Goal: Task Accomplishment & Management: Use online tool/utility

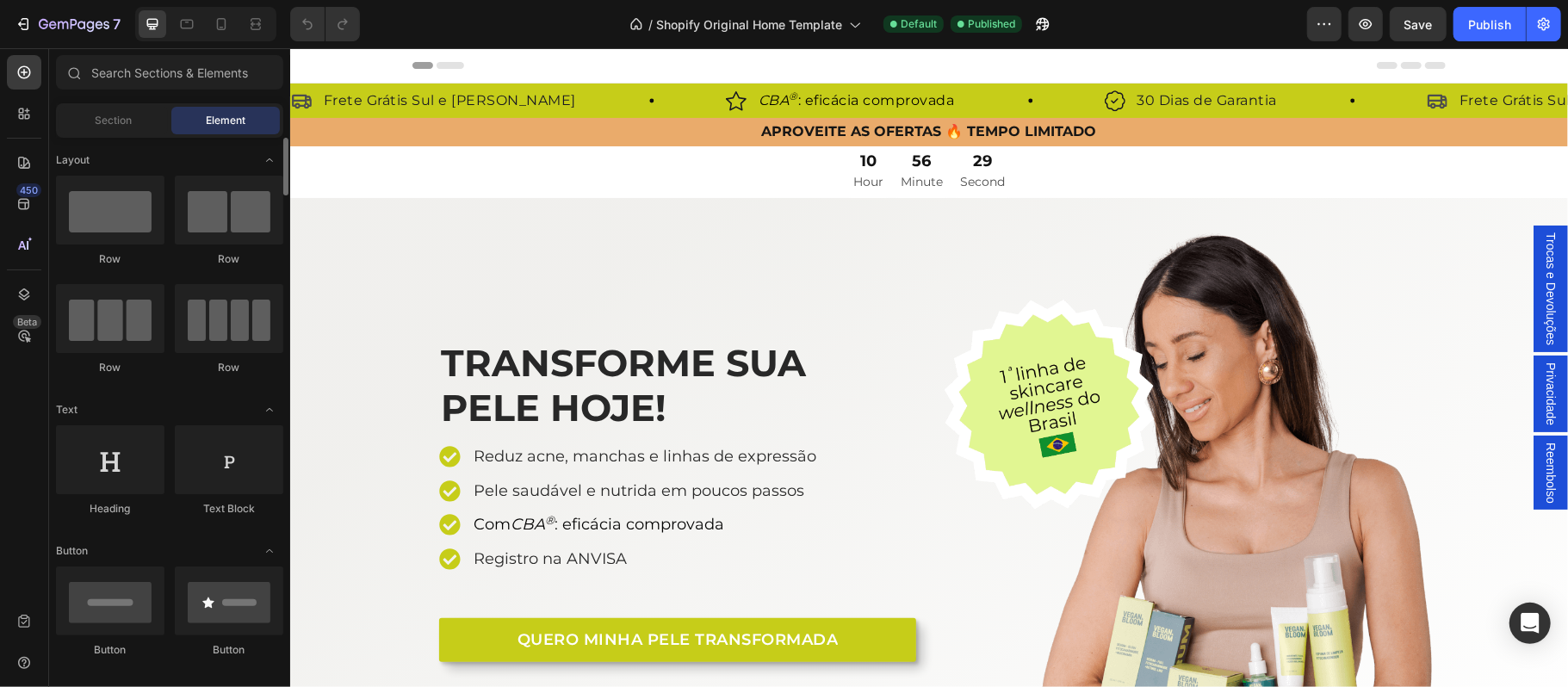
scroll to position [76, 0]
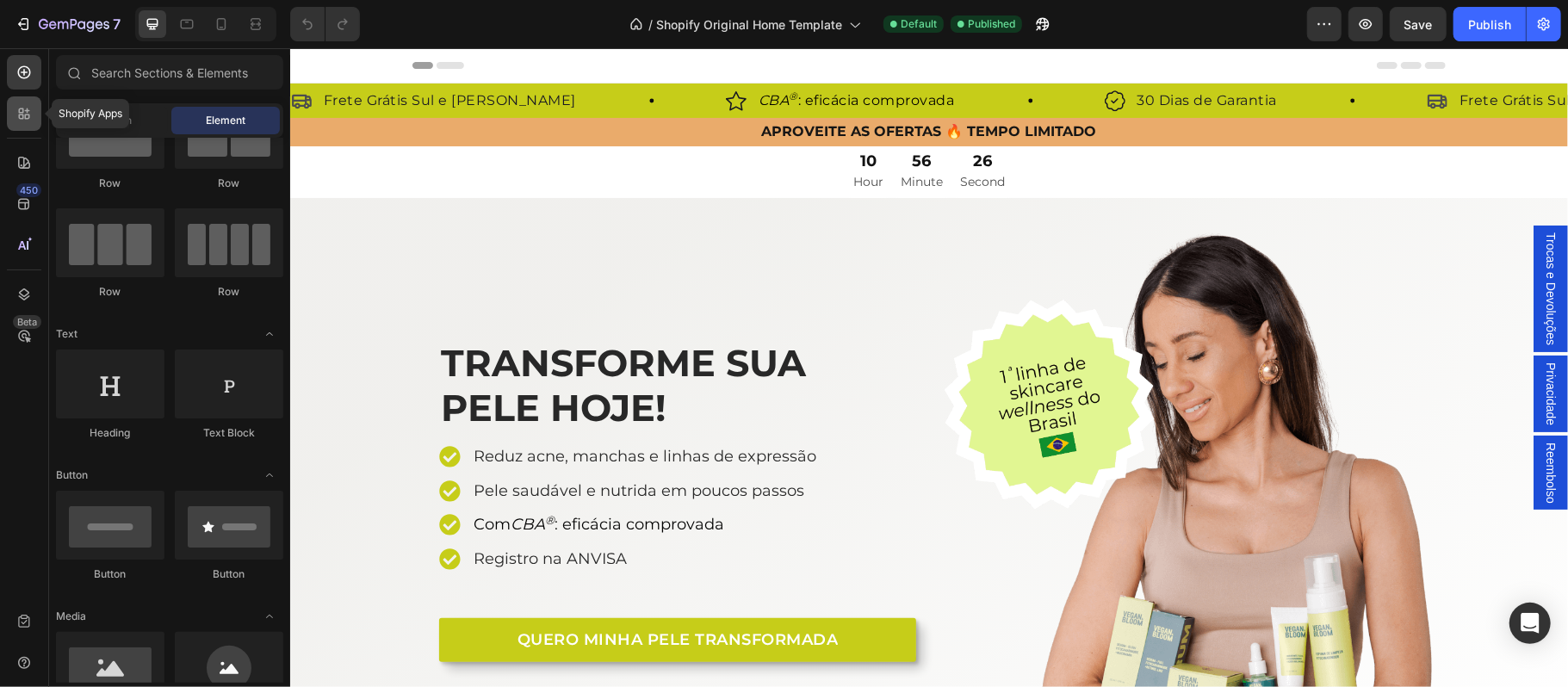
click at [25, 120] on icon at bounding box center [24, 114] width 18 height 18
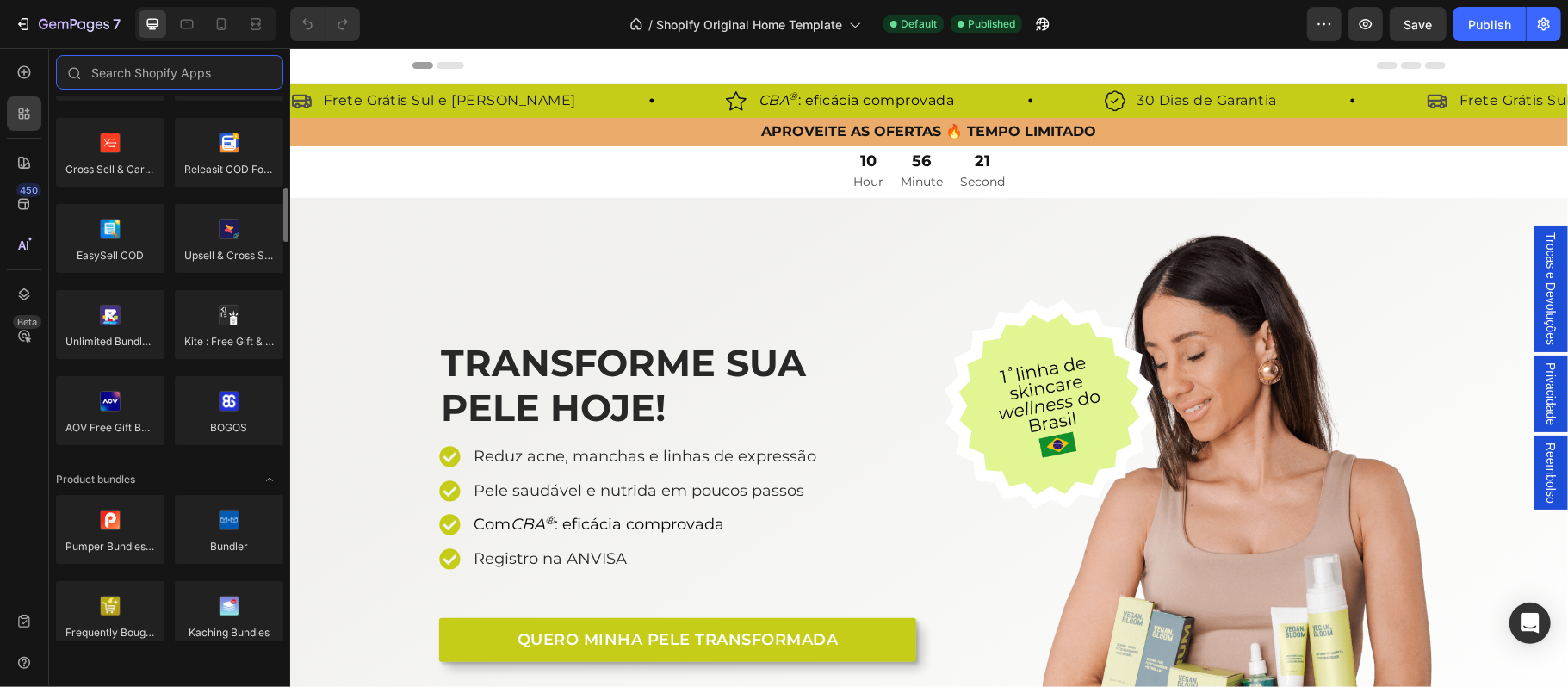
scroll to position [986, 0]
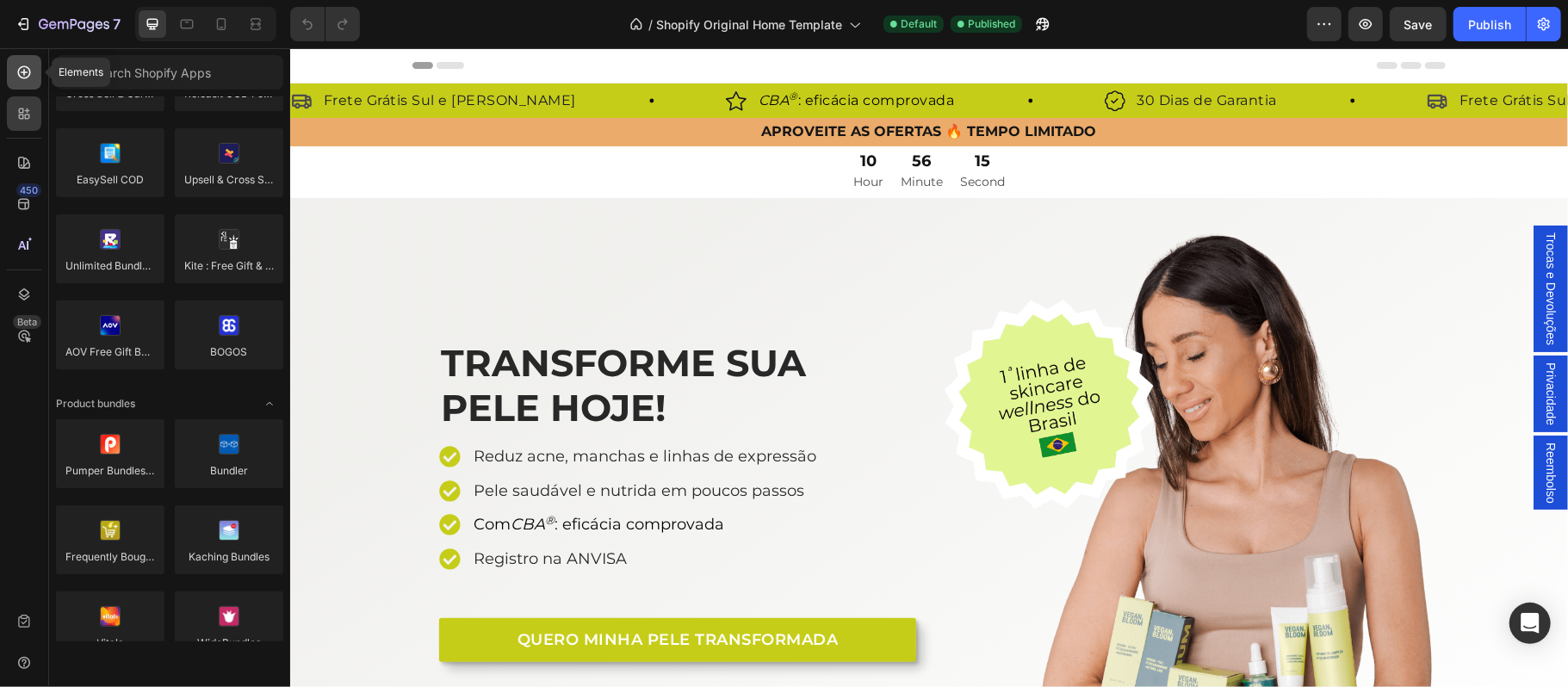
click at [21, 76] on icon at bounding box center [24, 72] width 18 height 18
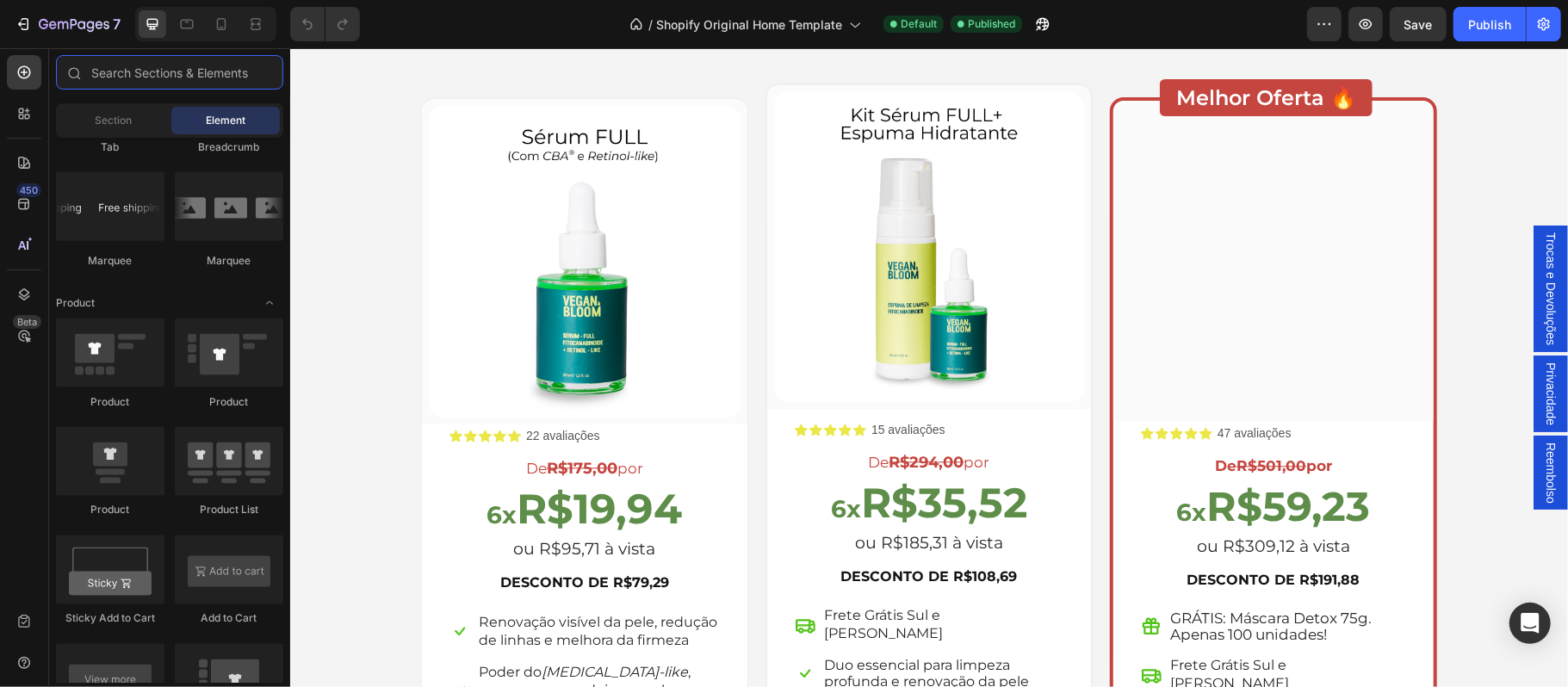
scroll to position [3011, 0]
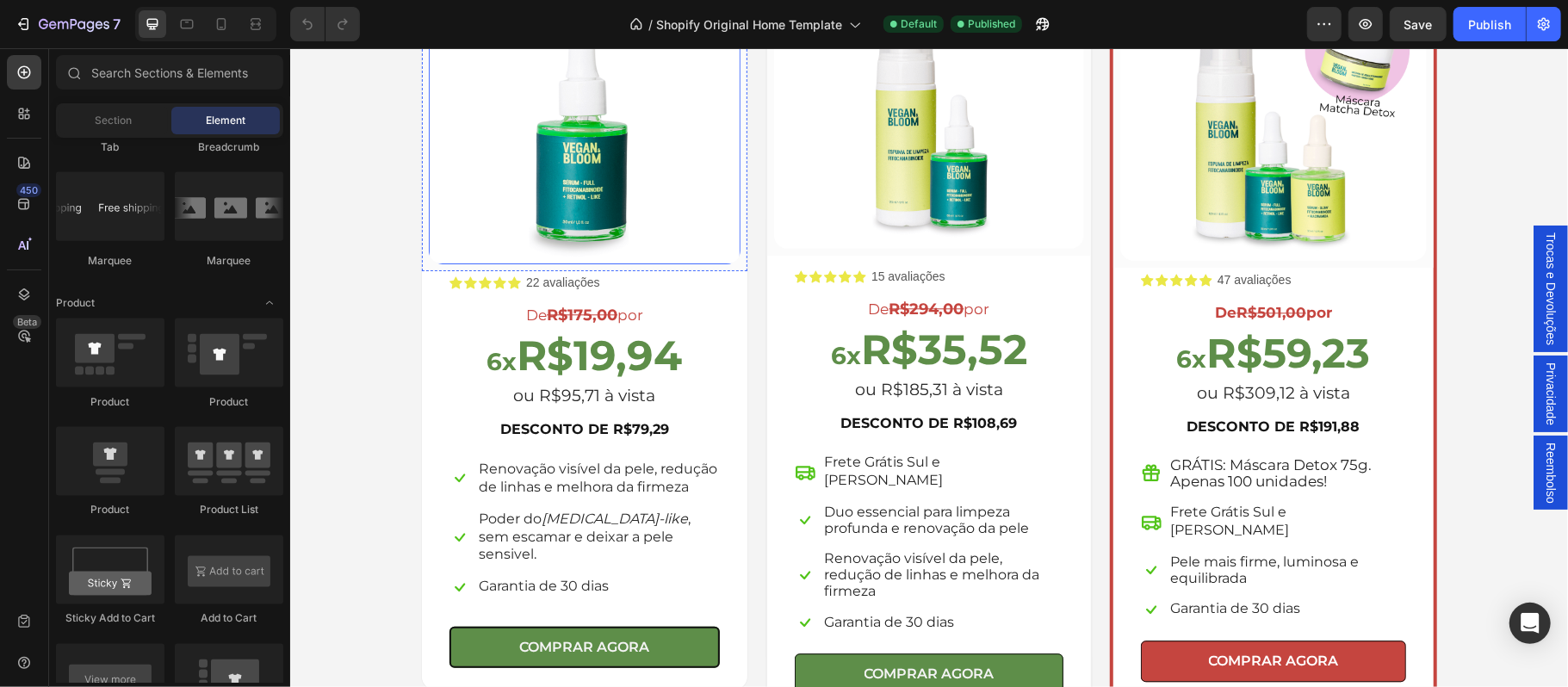
click at [680, 235] on img at bounding box center [583, 107] width 311 height 311
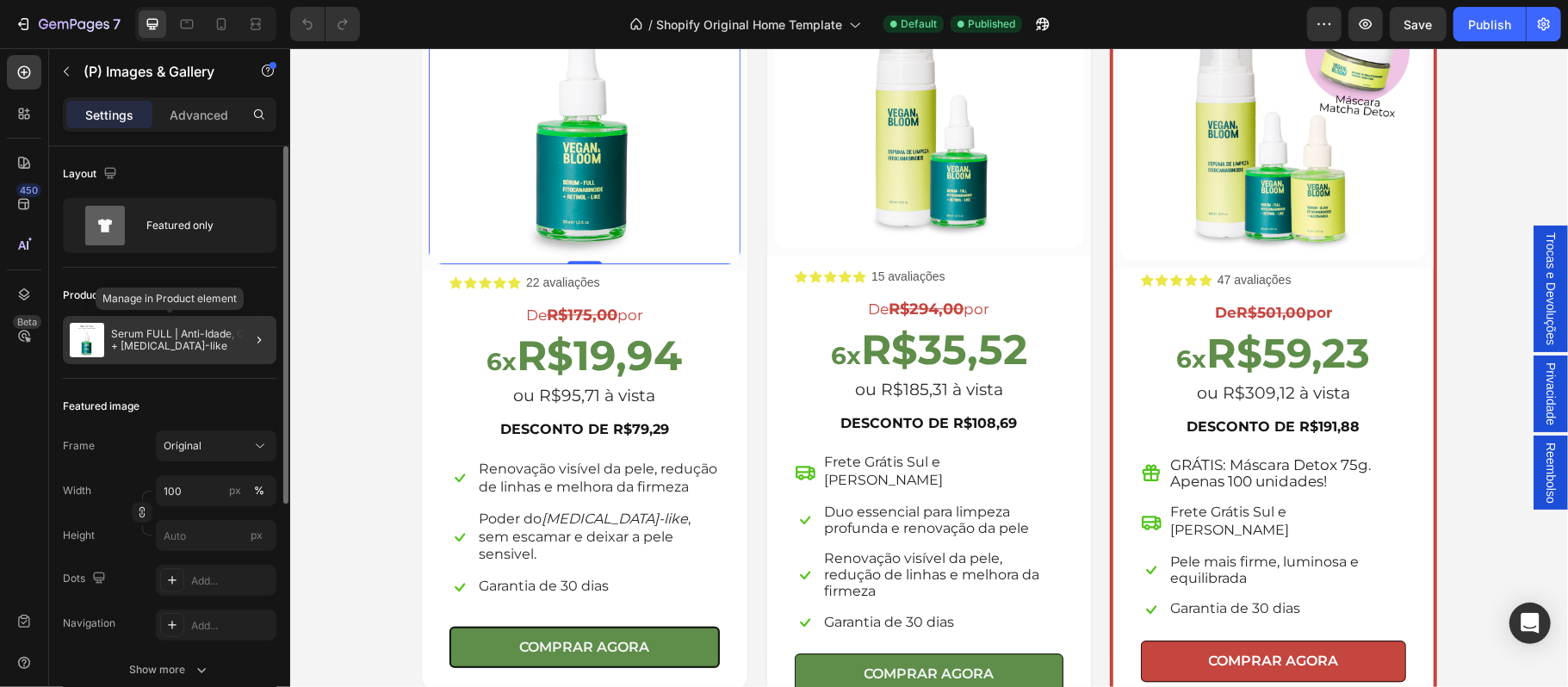
click at [200, 342] on p "Serum FULL | Anti-Idade, CBA® + [MEDICAL_DATA]-like" at bounding box center [190, 340] width 158 height 24
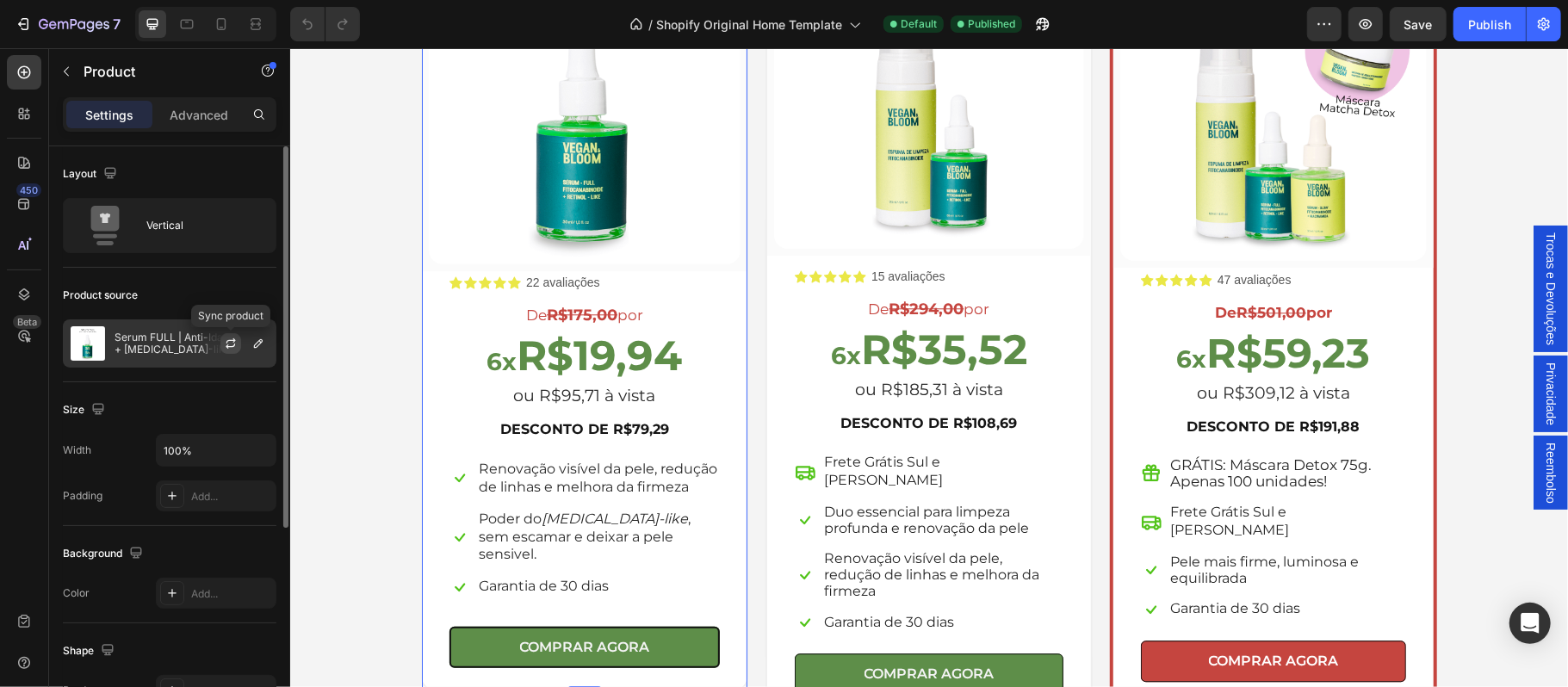
click at [227, 342] on icon "button" at bounding box center [231, 341] width 10 height 5
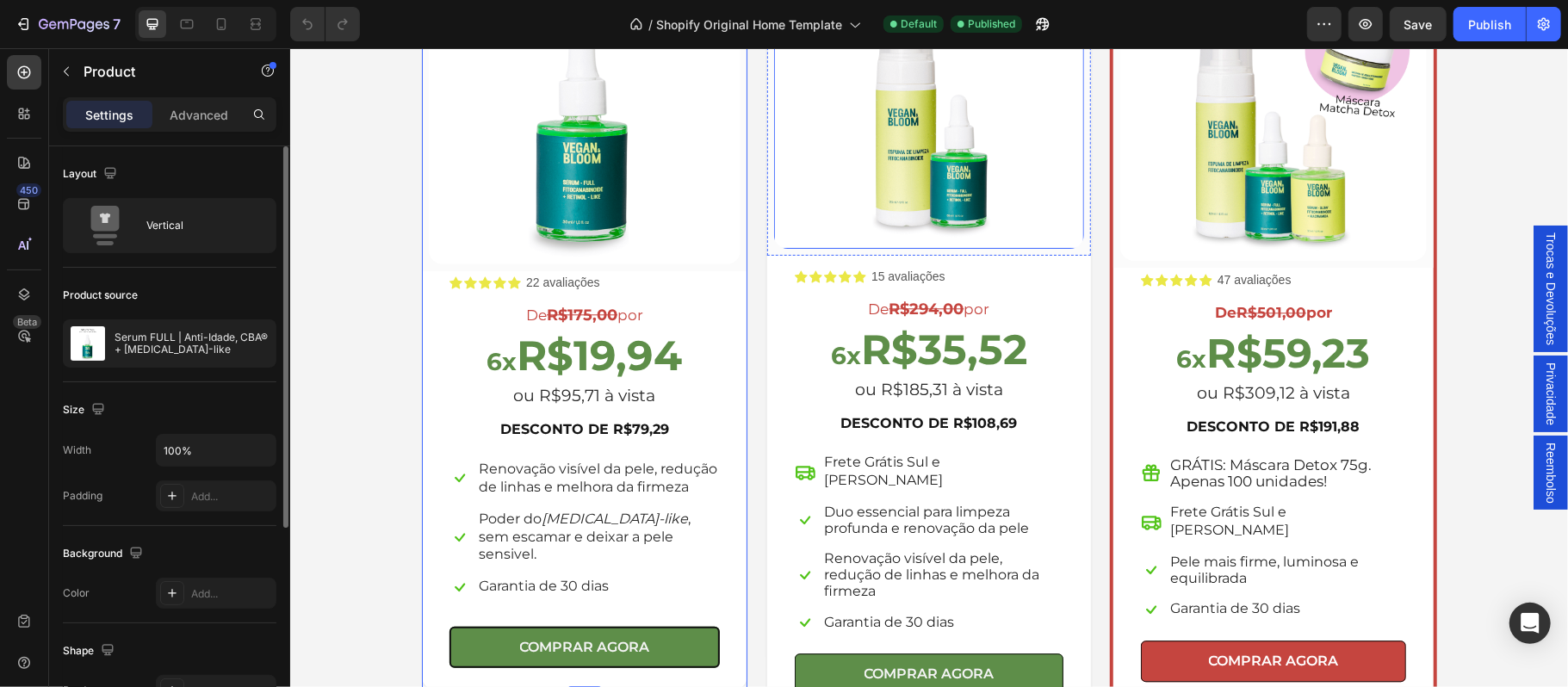
click at [861, 192] on img at bounding box center [928, 93] width 309 height 309
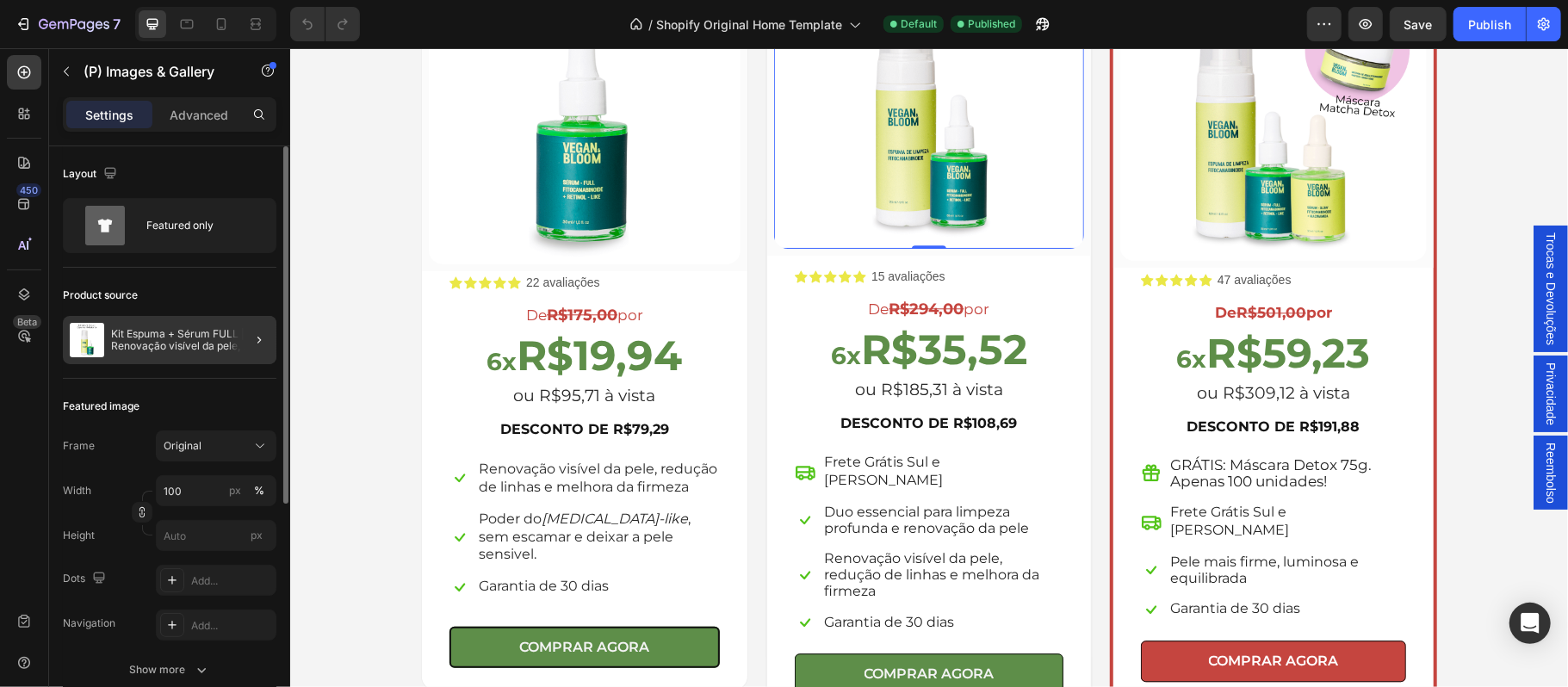
click at [245, 338] on div at bounding box center [252, 340] width 48 height 48
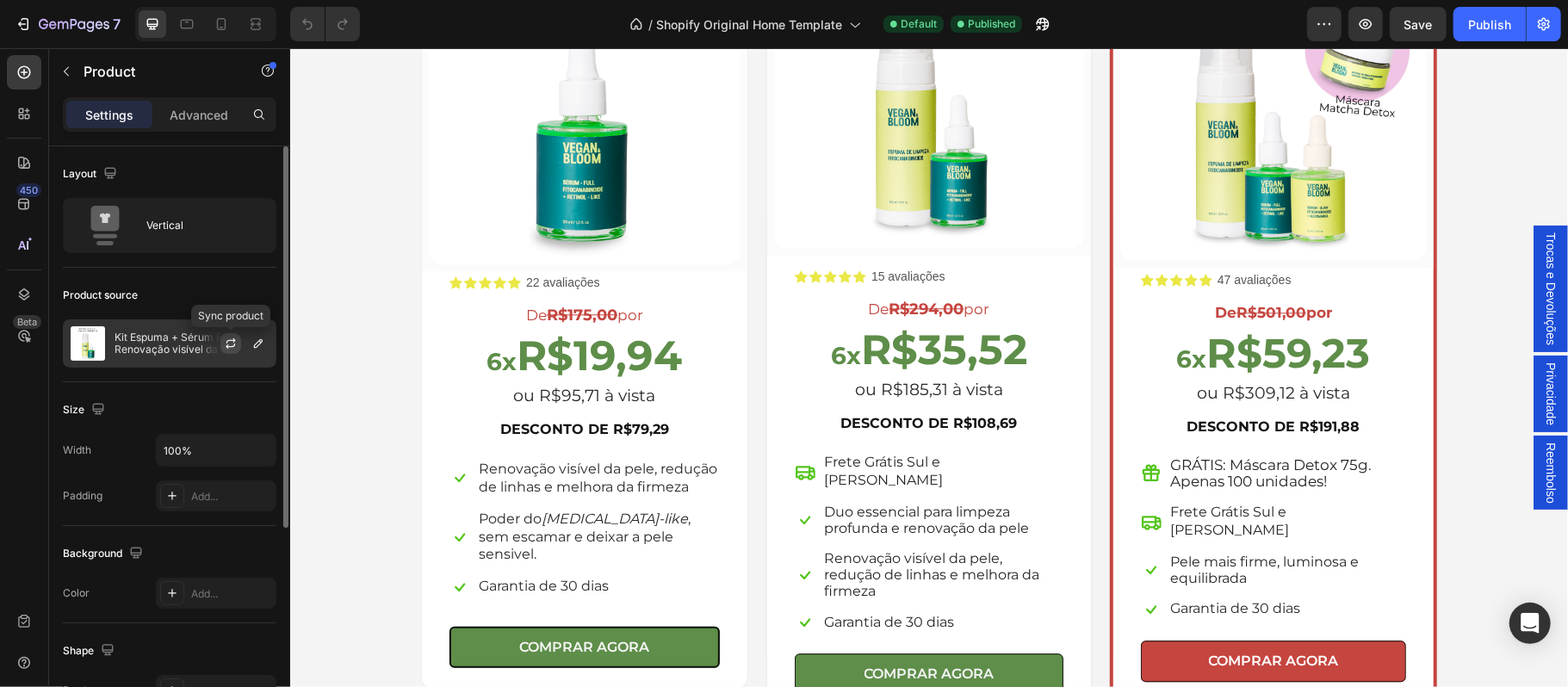
click at [227, 339] on icon "button" at bounding box center [230, 344] width 14 height 14
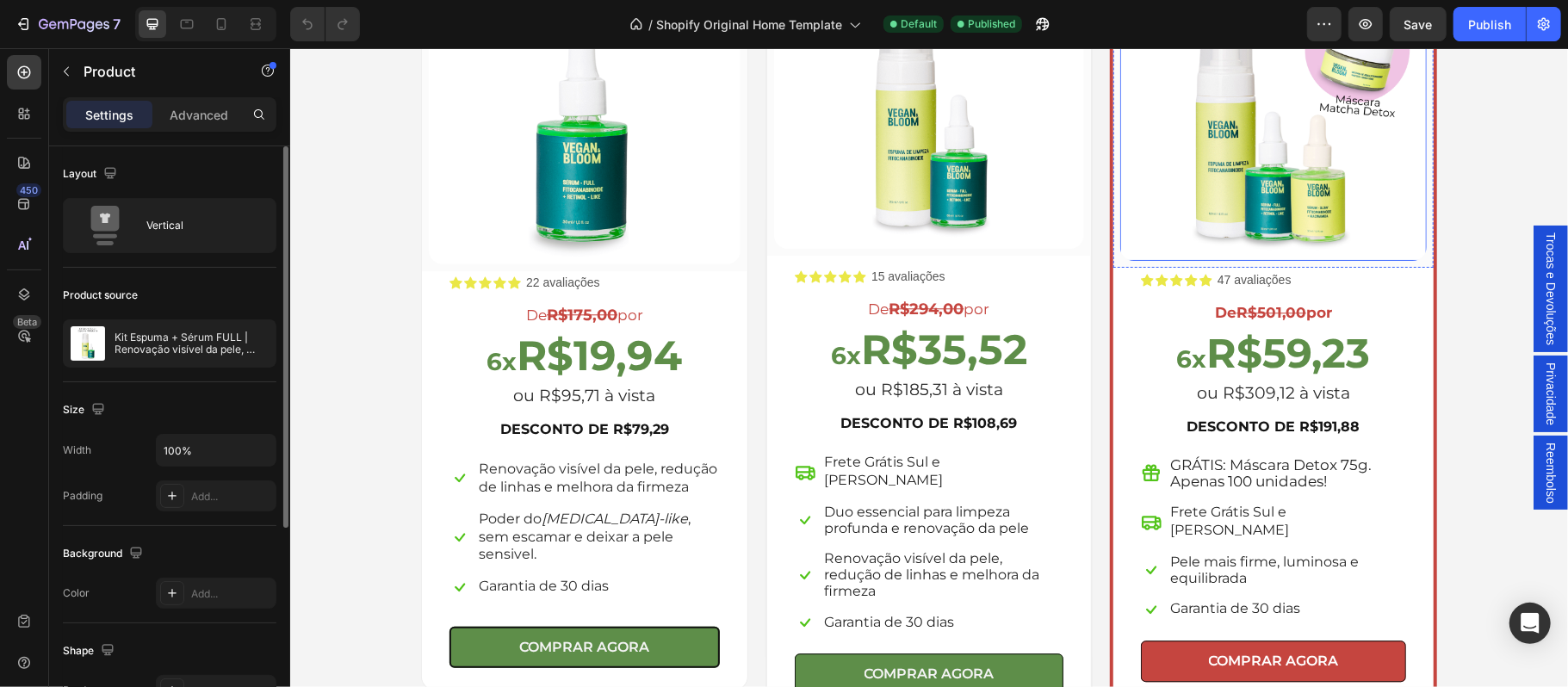
click at [1233, 237] on img at bounding box center [1272, 106] width 307 height 306
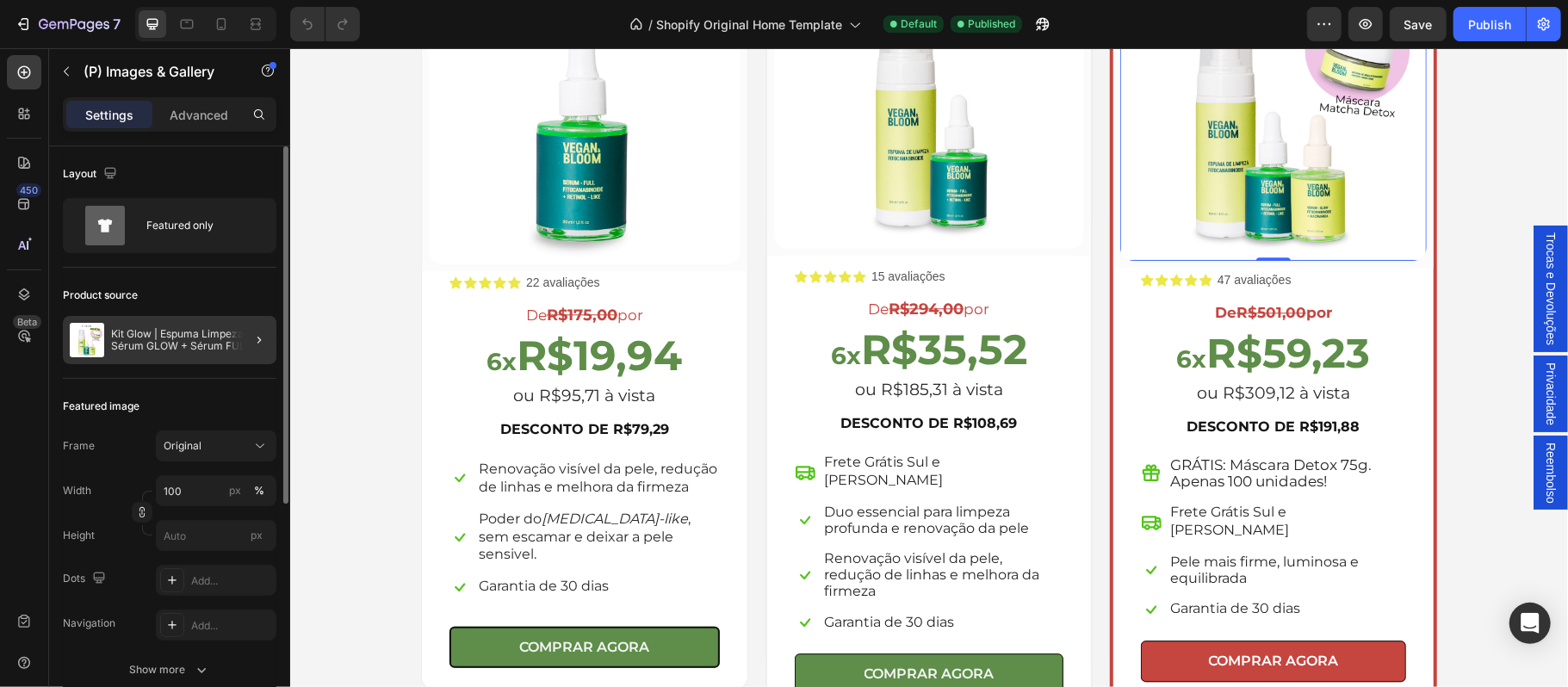
click at [215, 349] on p "Kit Glow | Espuma Limpeza + Sérum GLOW + Sérum FULL + Hidratante Facial GRÁTIS …" at bounding box center [190, 340] width 158 height 24
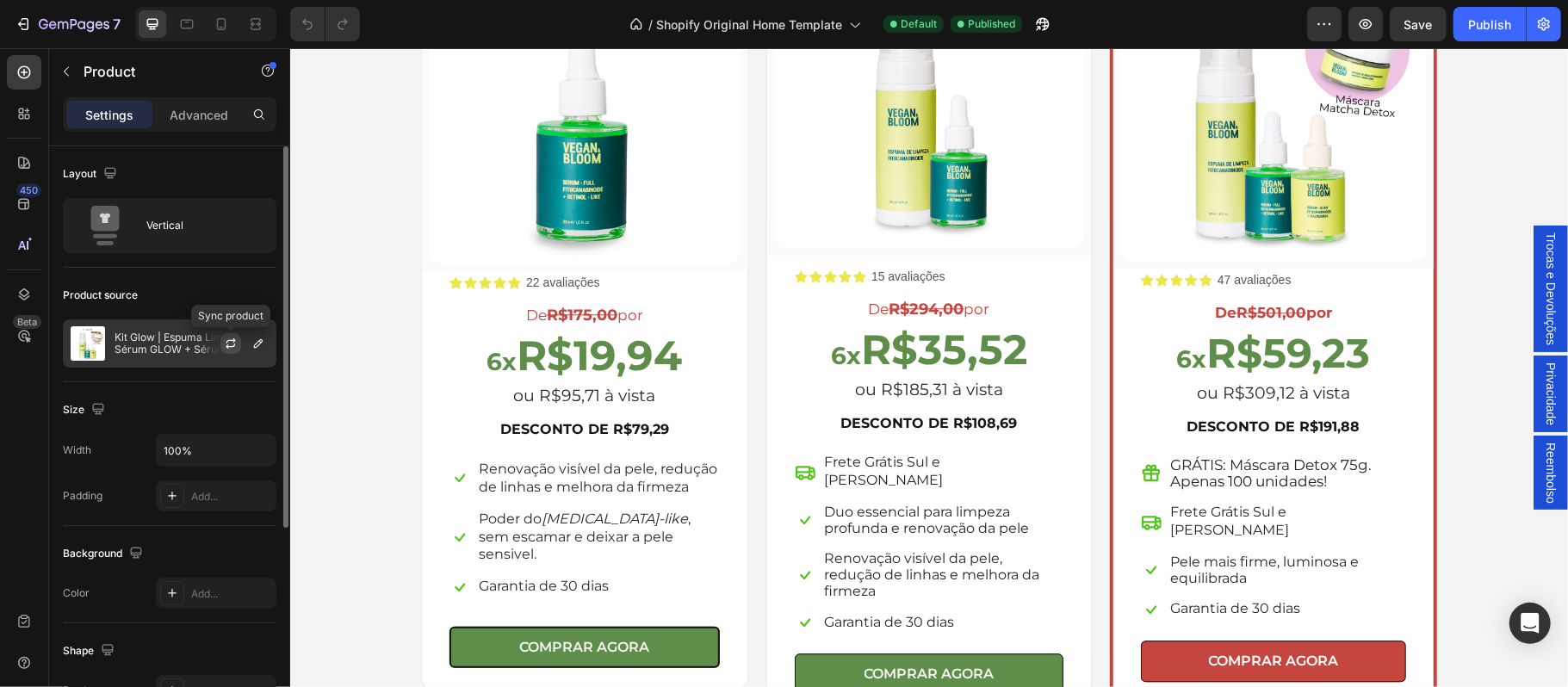
click at [227, 343] on icon "button" at bounding box center [230, 344] width 14 height 14
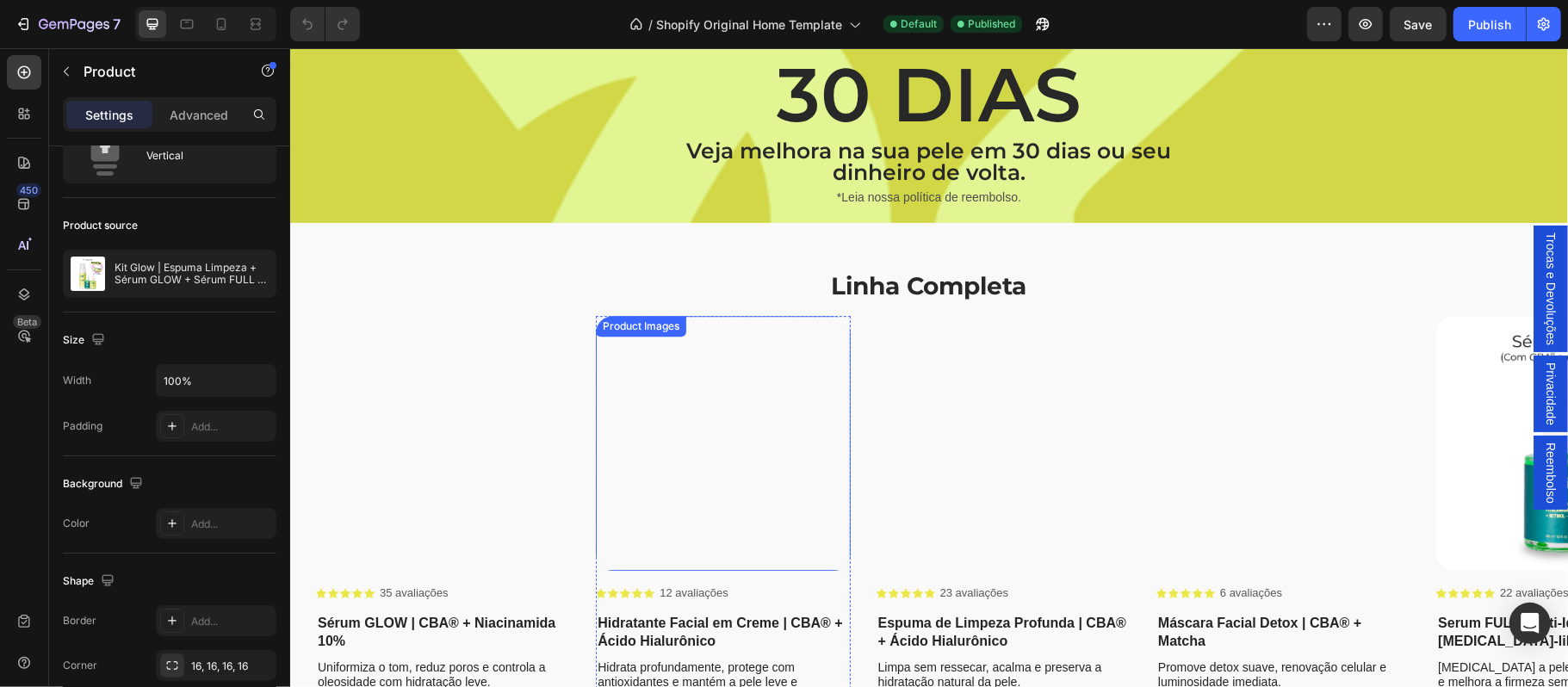
scroll to position [3854, 0]
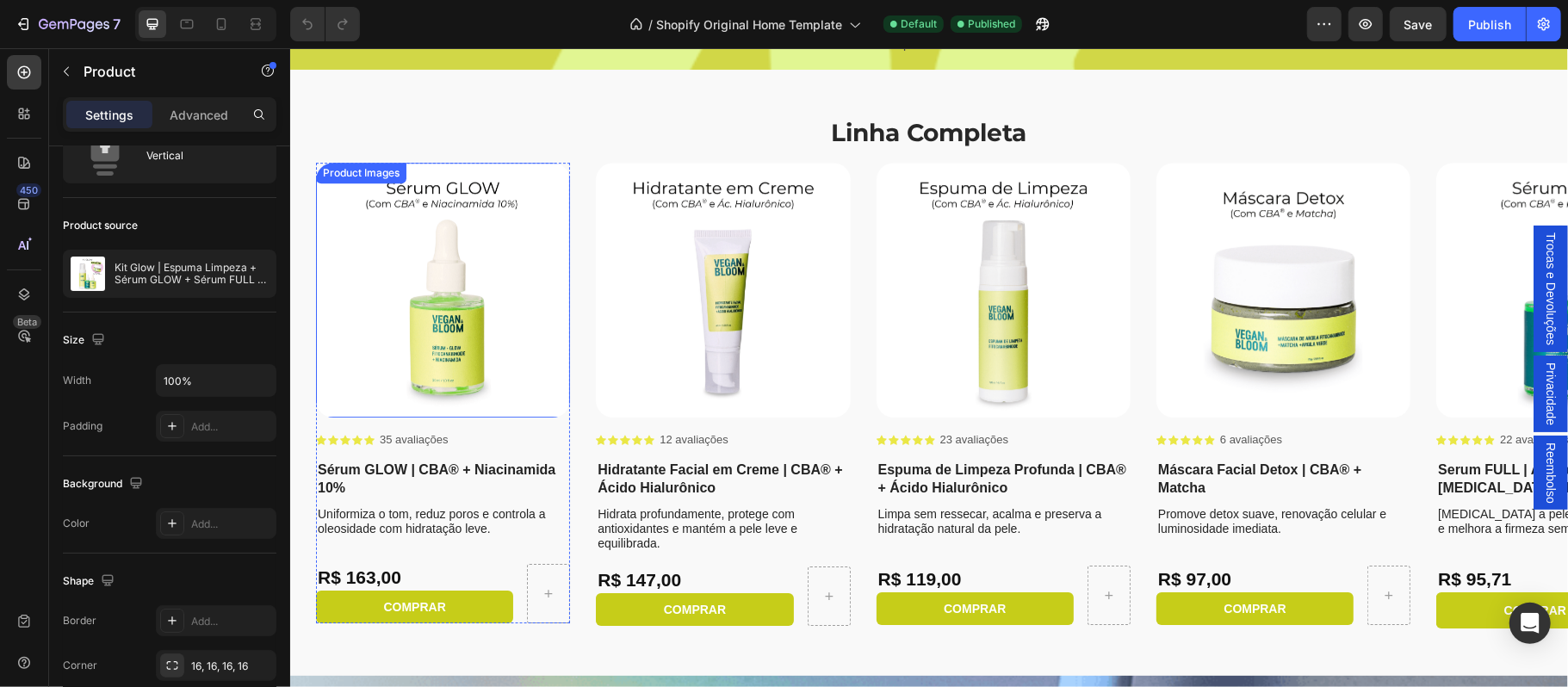
click at [438, 342] on img at bounding box center [442, 289] width 254 height 254
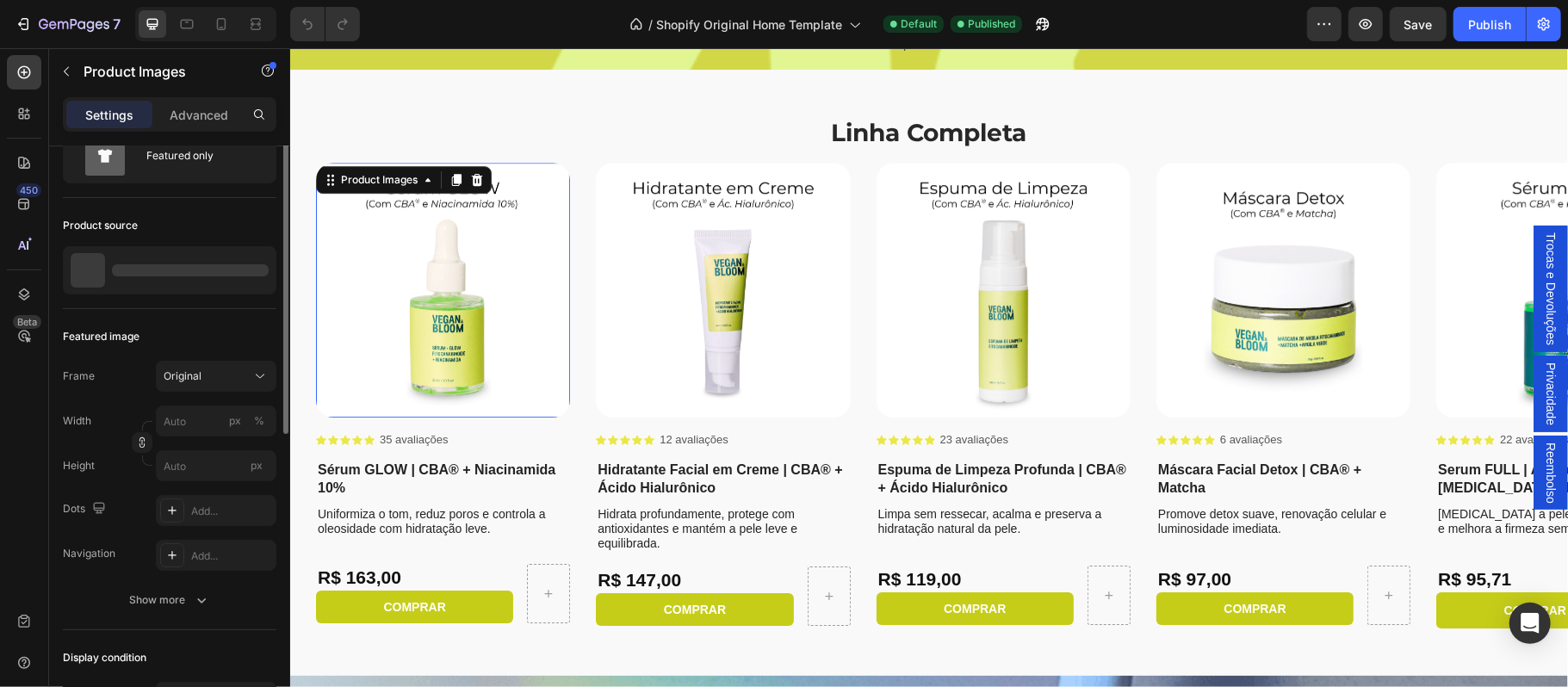
scroll to position [0, 0]
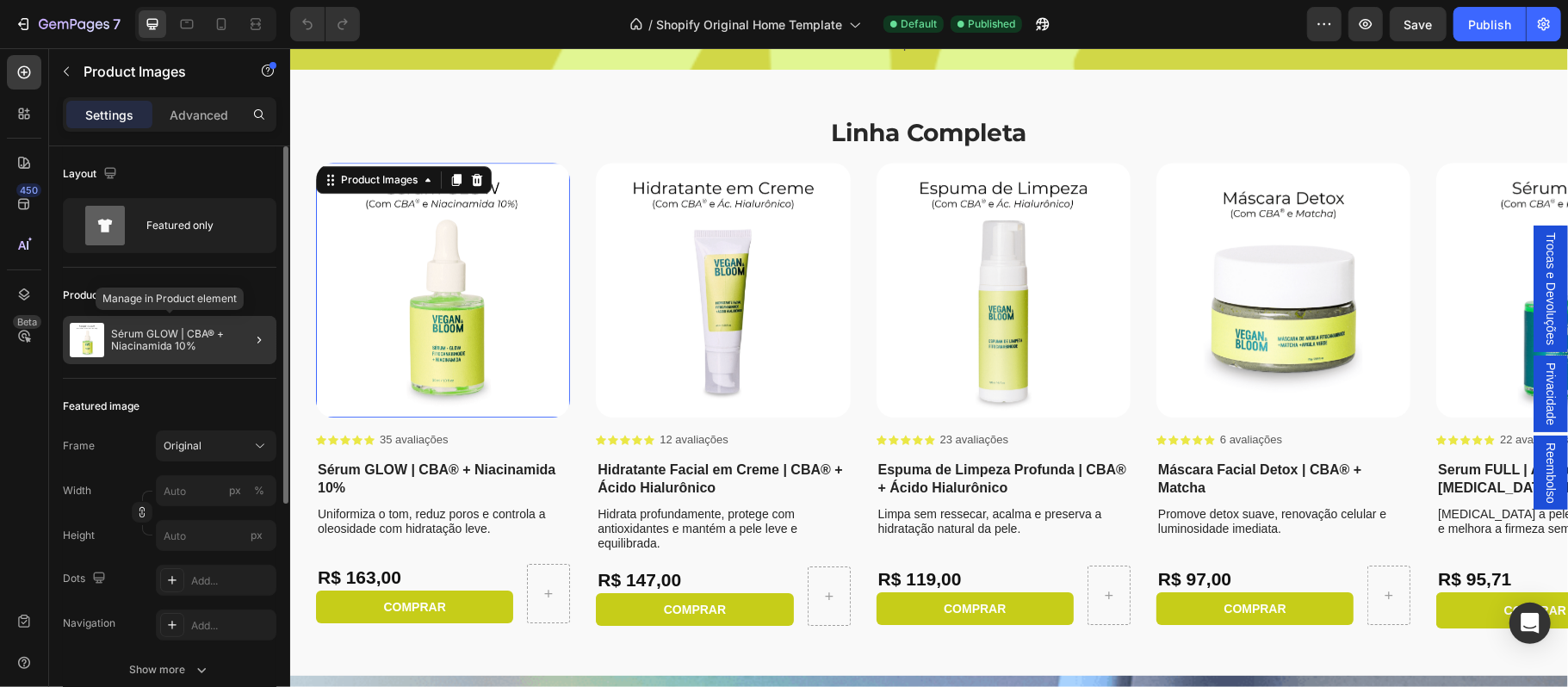
click at [187, 344] on p "Sérum GLOW | CBA® + Niacinamida 10%" at bounding box center [190, 340] width 158 height 24
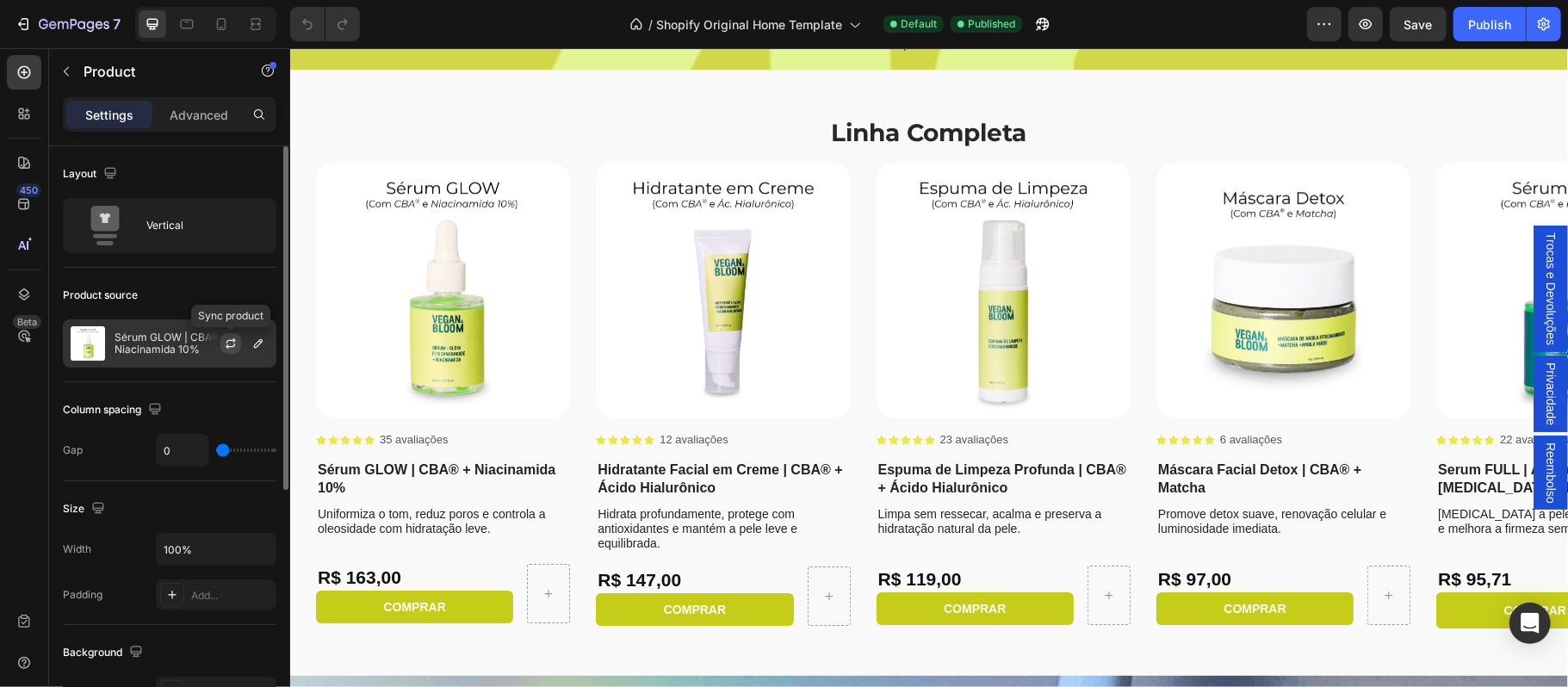
click at [235, 344] on icon "button" at bounding box center [230, 344] width 14 height 14
click at [696, 327] on img at bounding box center [722, 289] width 254 height 254
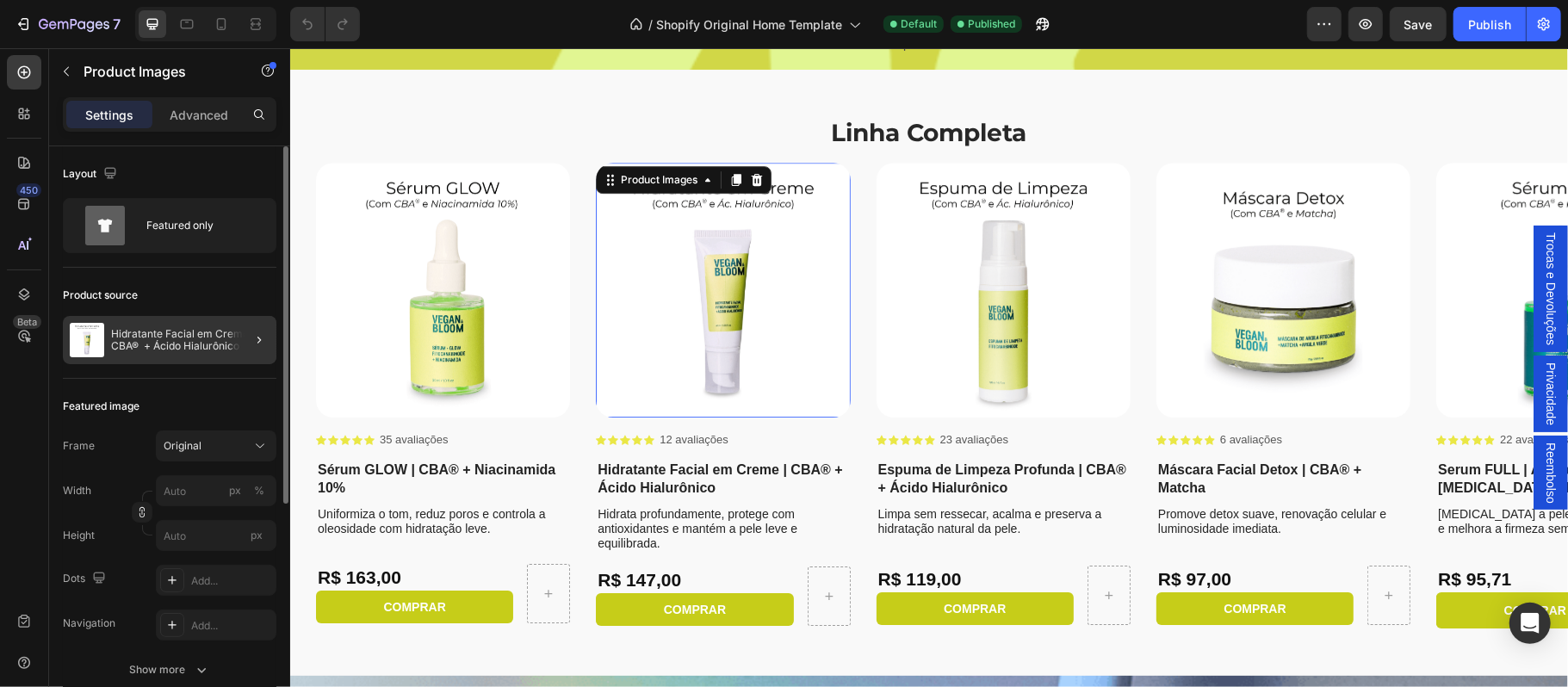
click at [246, 339] on div at bounding box center [252, 340] width 48 height 48
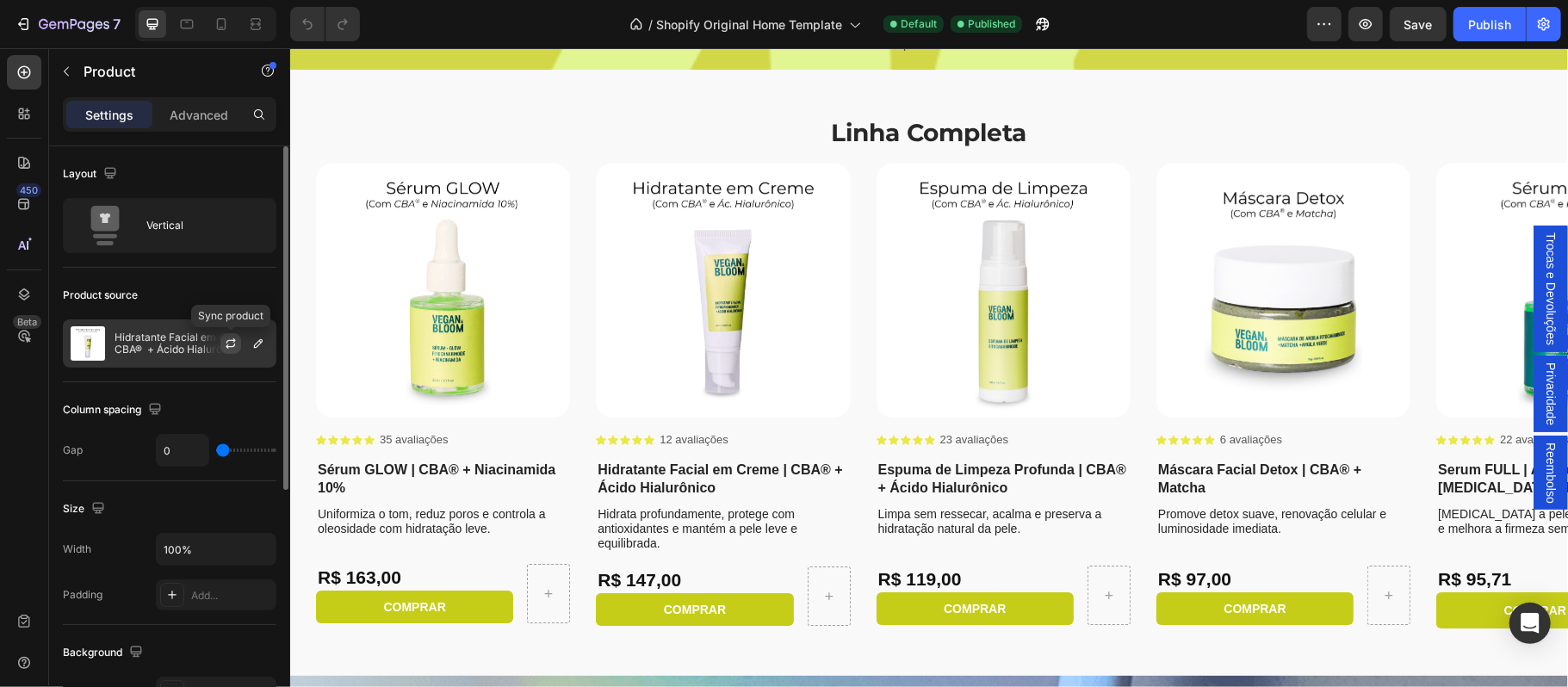
click at [226, 342] on icon "button" at bounding box center [230, 344] width 14 height 14
click at [940, 344] on img at bounding box center [1003, 289] width 254 height 254
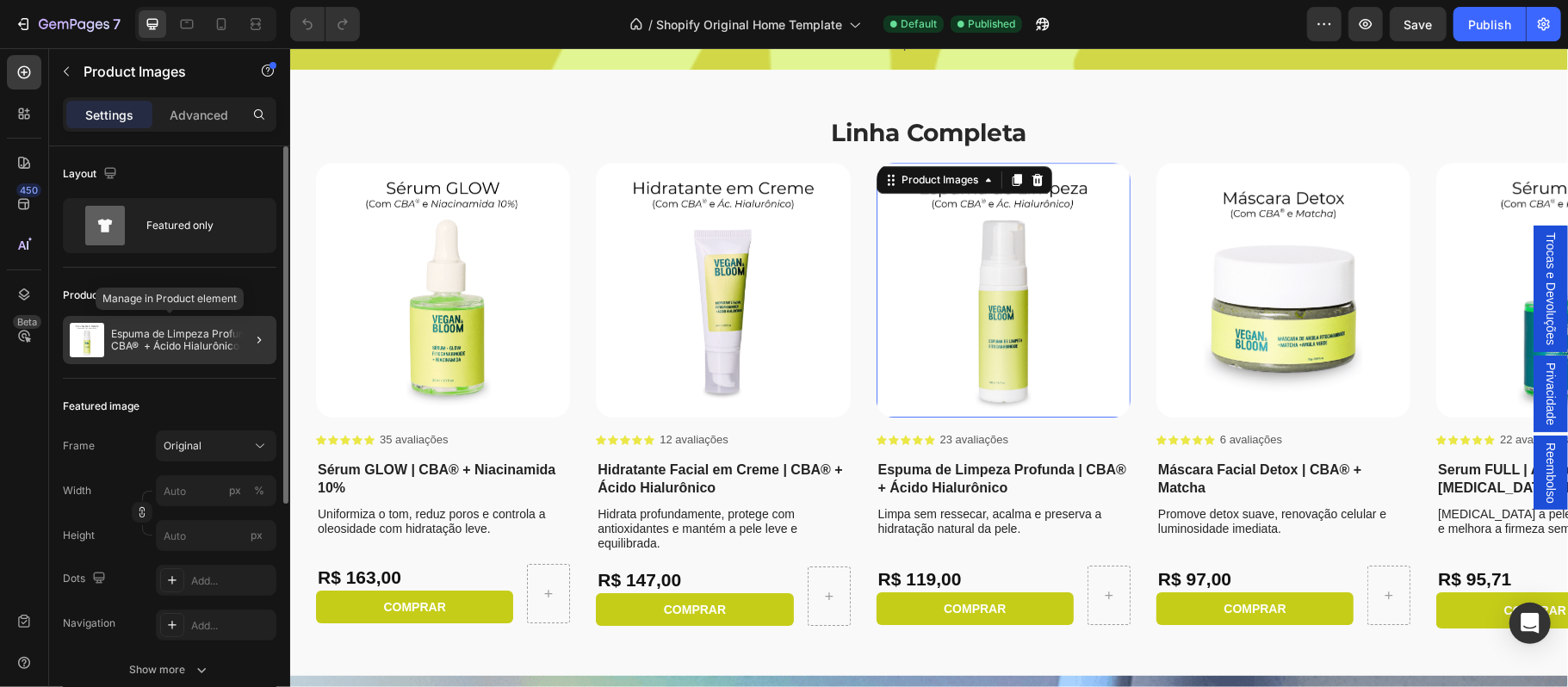
click at [218, 341] on p "Espuma de Limpeza Profunda | CBA® + Ácido Hialurônico" at bounding box center [190, 340] width 158 height 24
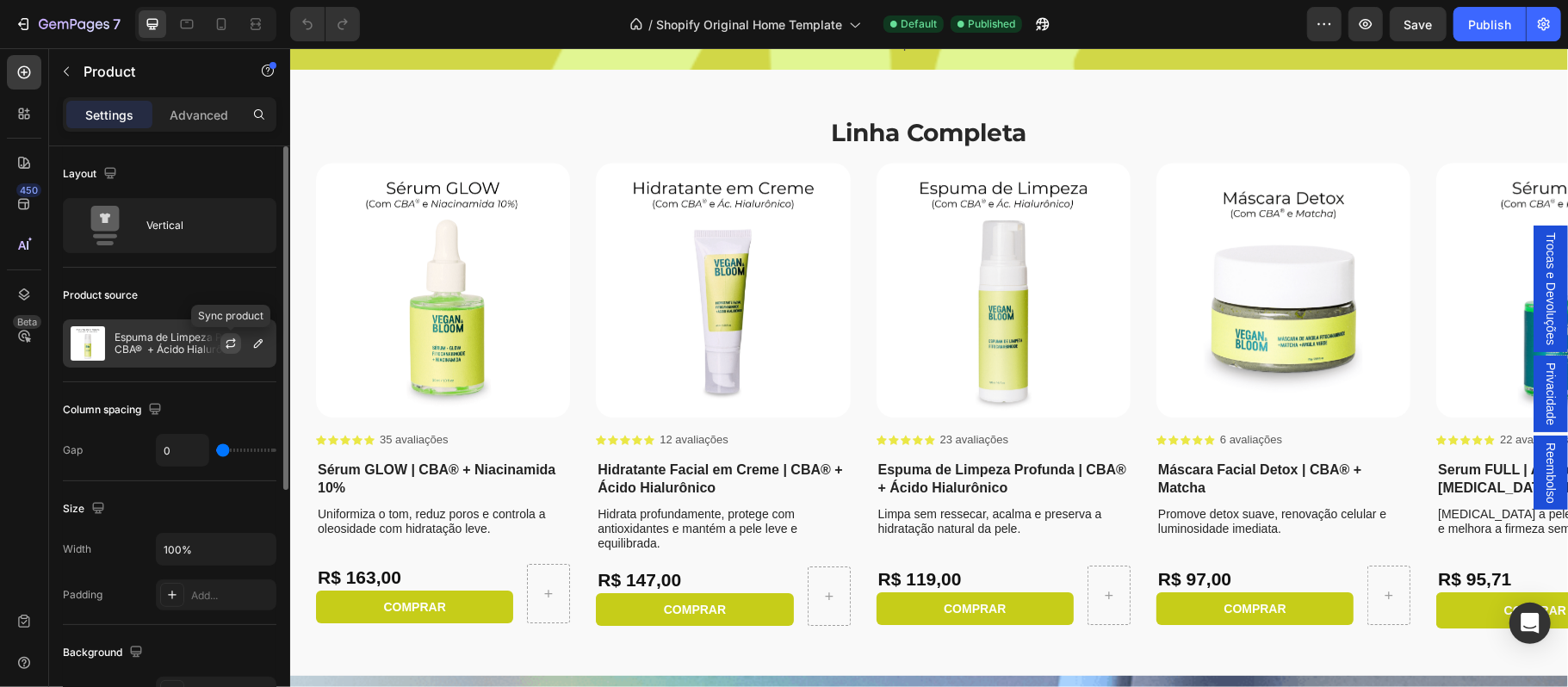
click at [228, 343] on icon "button" at bounding box center [230, 344] width 14 height 14
click at [1255, 300] on img at bounding box center [1282, 289] width 254 height 254
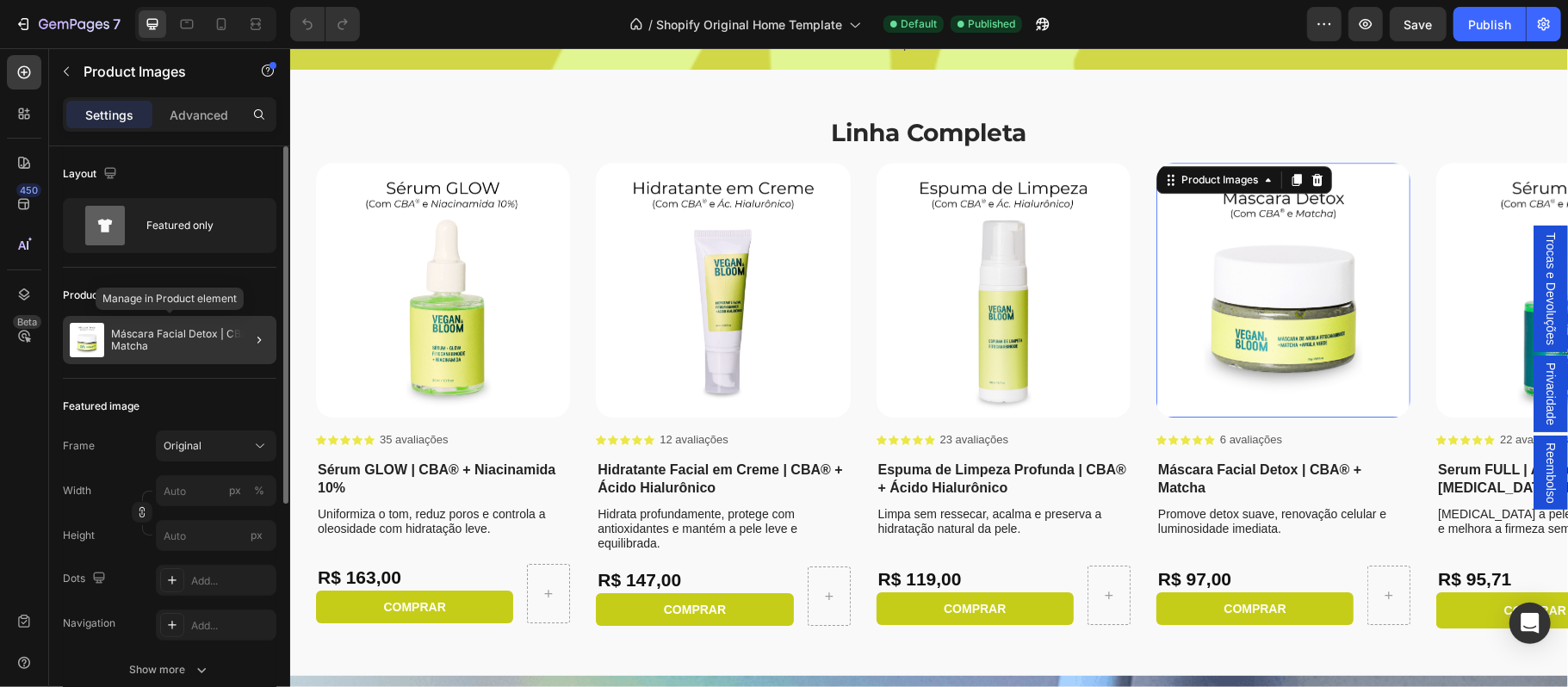
click at [215, 334] on p "Máscara Facial Detox | CBA® + Matcha" at bounding box center [190, 340] width 158 height 24
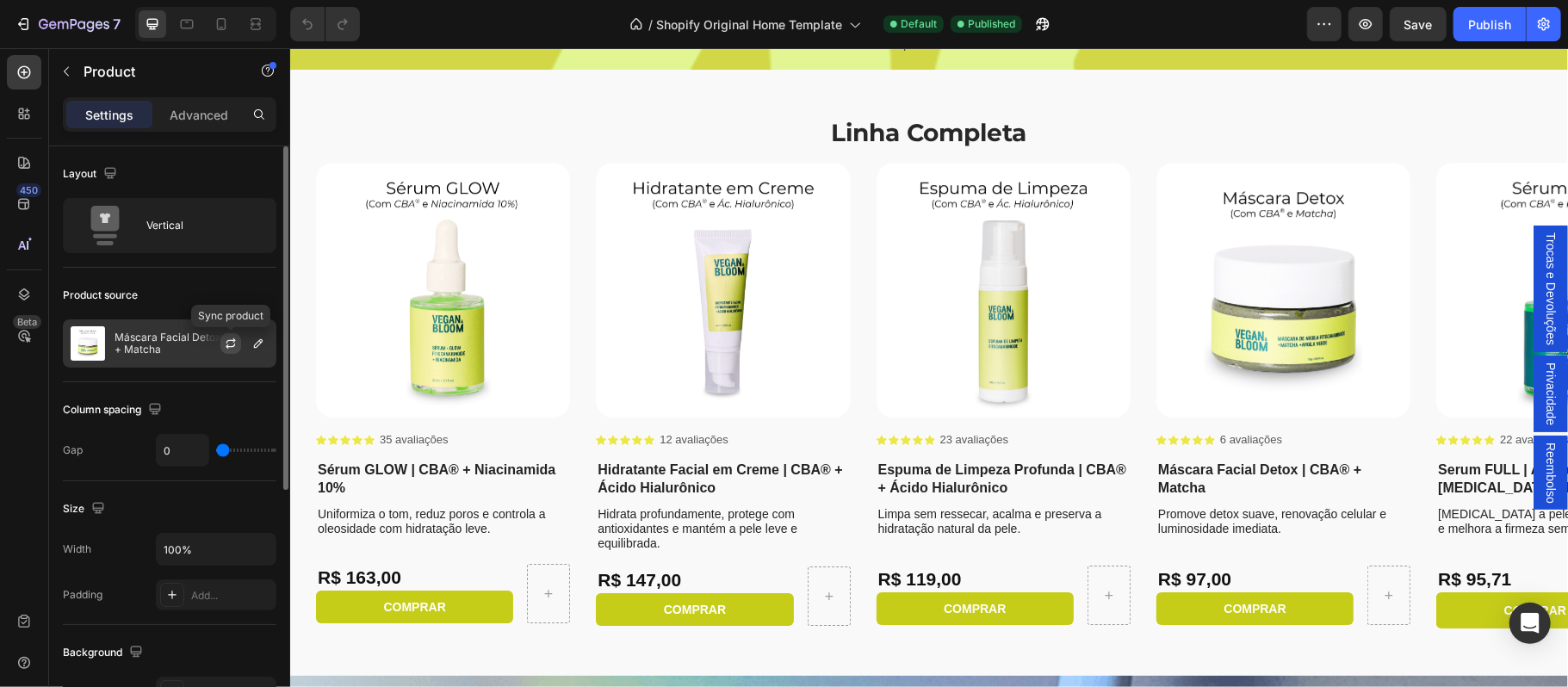
click at [231, 338] on icon "button" at bounding box center [230, 344] width 14 height 14
click at [1470, 313] on img at bounding box center [1562, 289] width 254 height 254
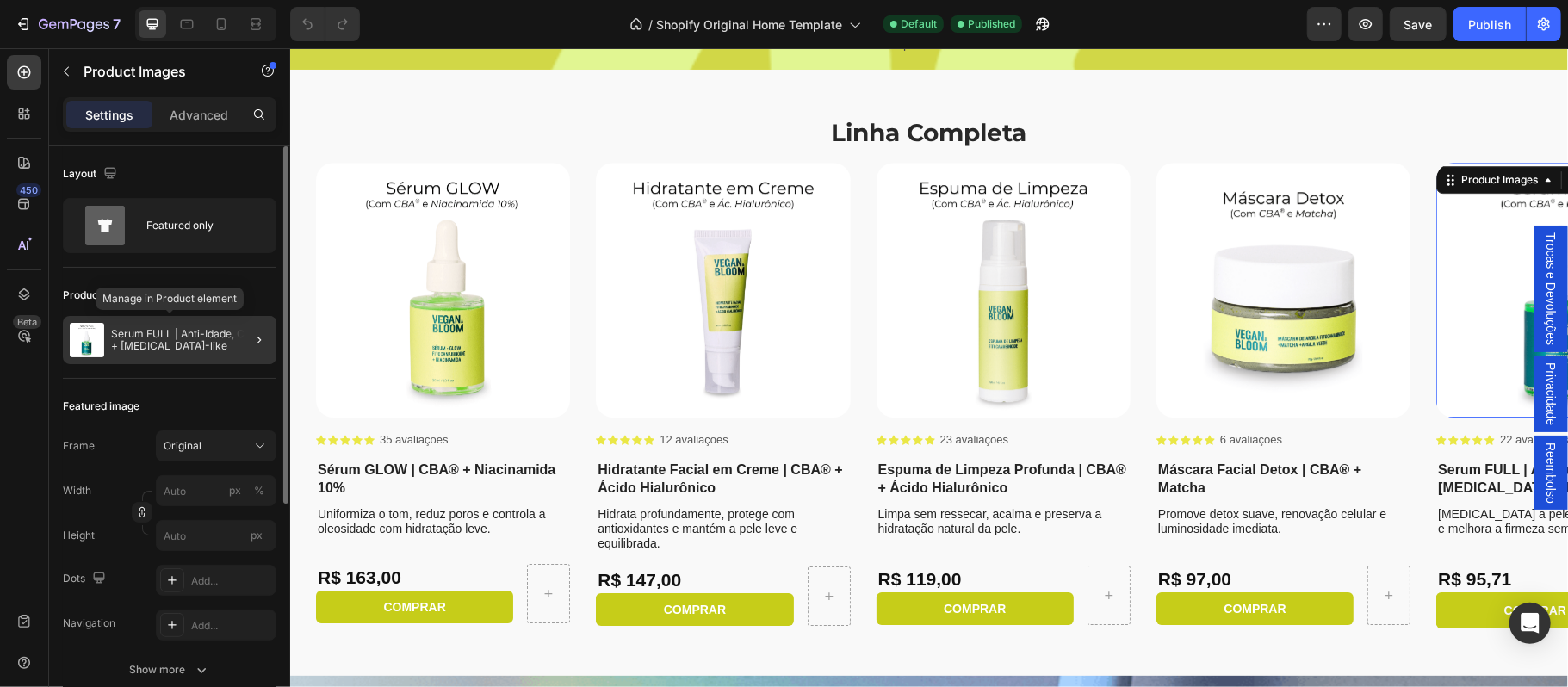
click at [225, 334] on p "Serum FULL | Anti-Idade, CBA® + [MEDICAL_DATA]-like" at bounding box center [190, 340] width 158 height 24
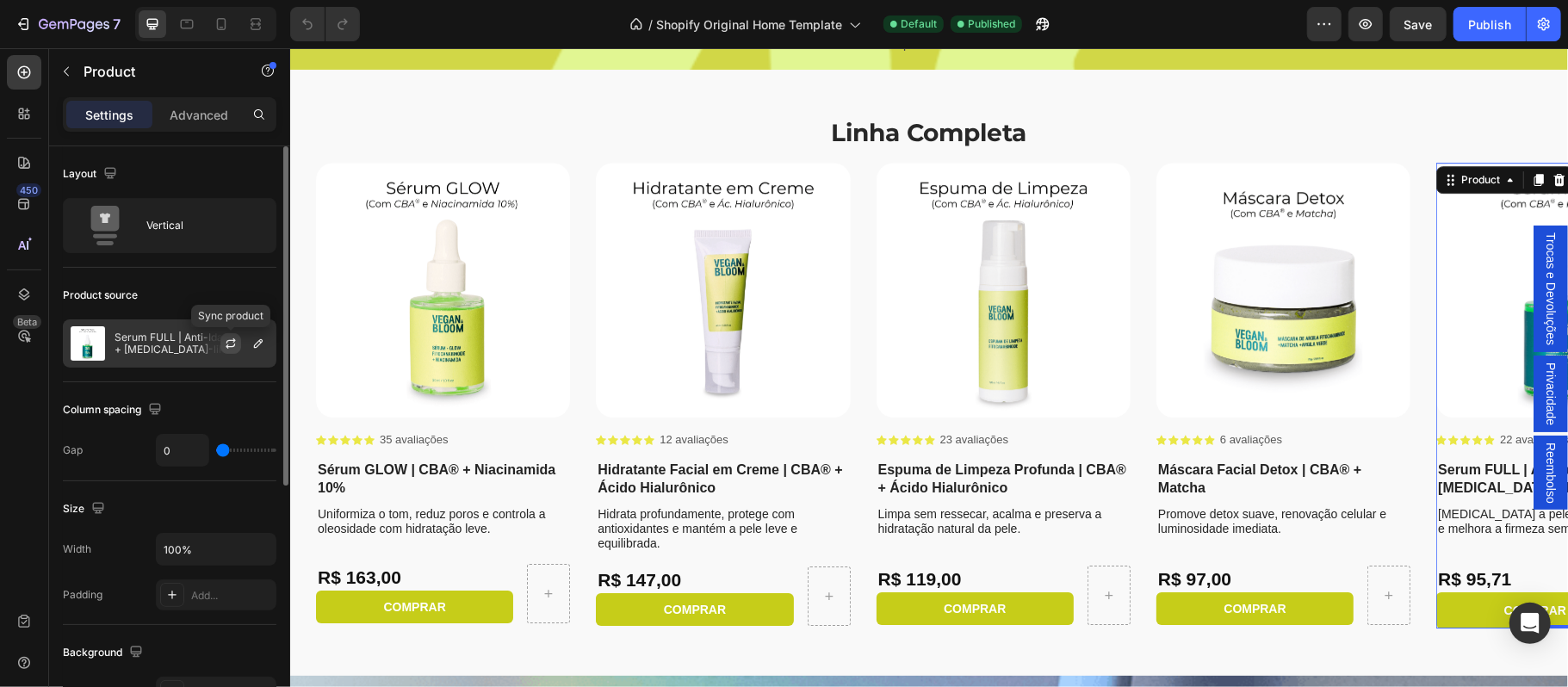
click at [228, 343] on icon "button" at bounding box center [230, 344] width 14 height 14
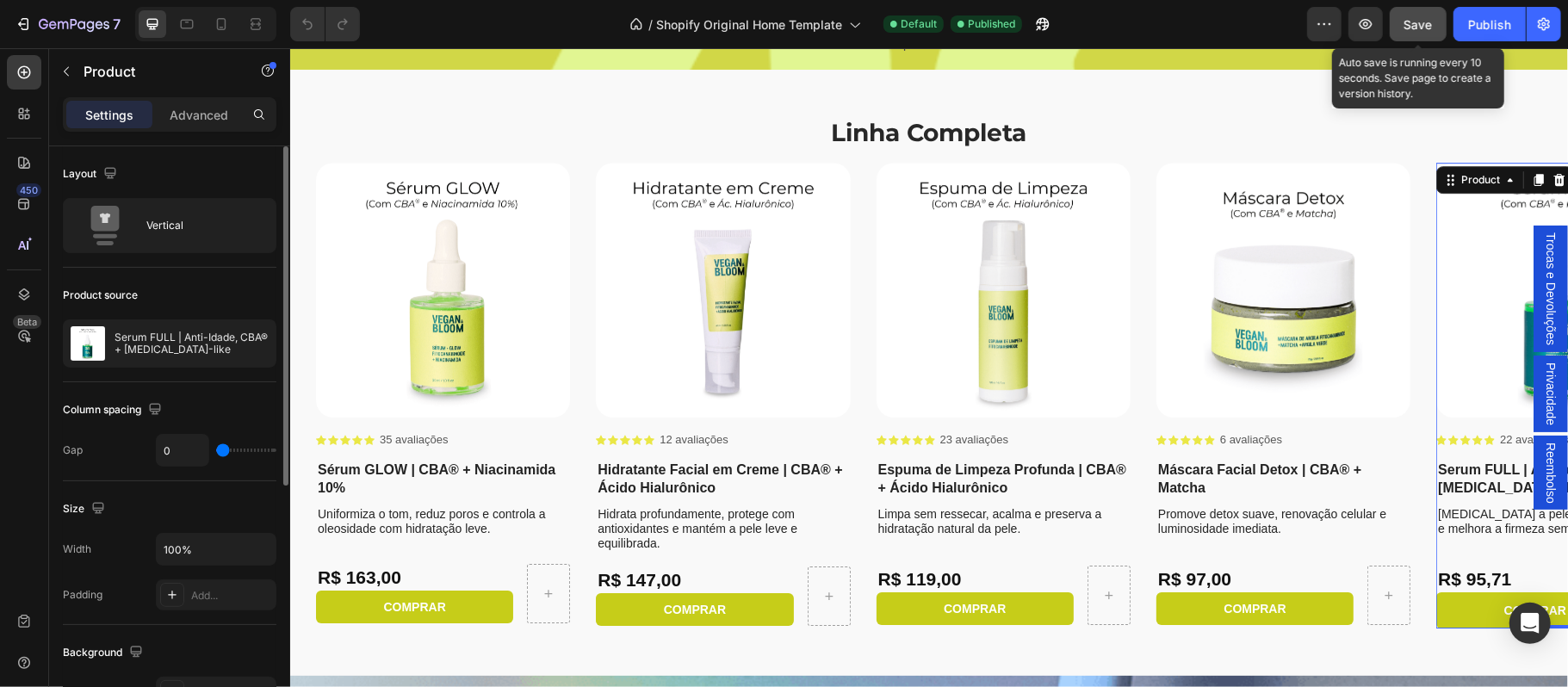
click at [1425, 19] on span "Save" at bounding box center [1418, 24] width 28 height 15
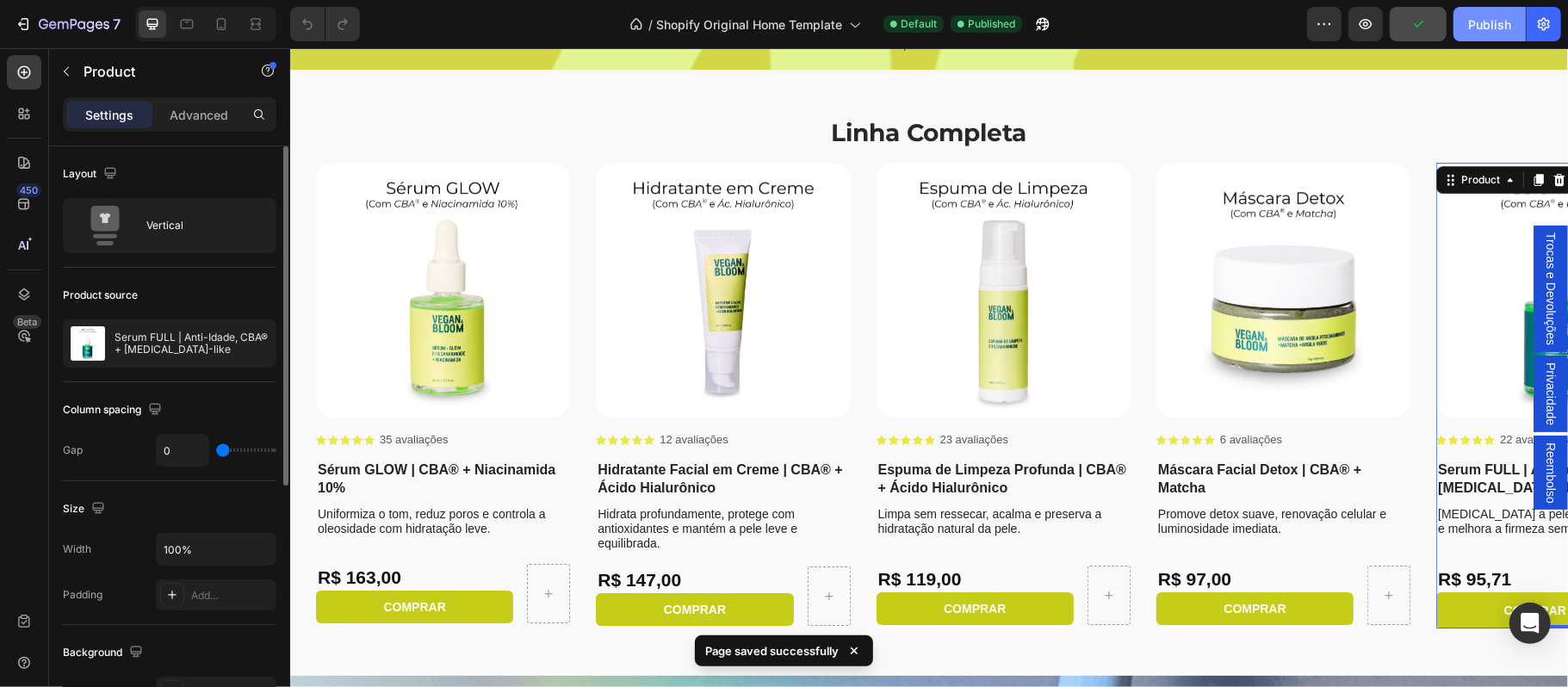
click at [1497, 29] on div "Publish" at bounding box center [1489, 24] width 43 height 19
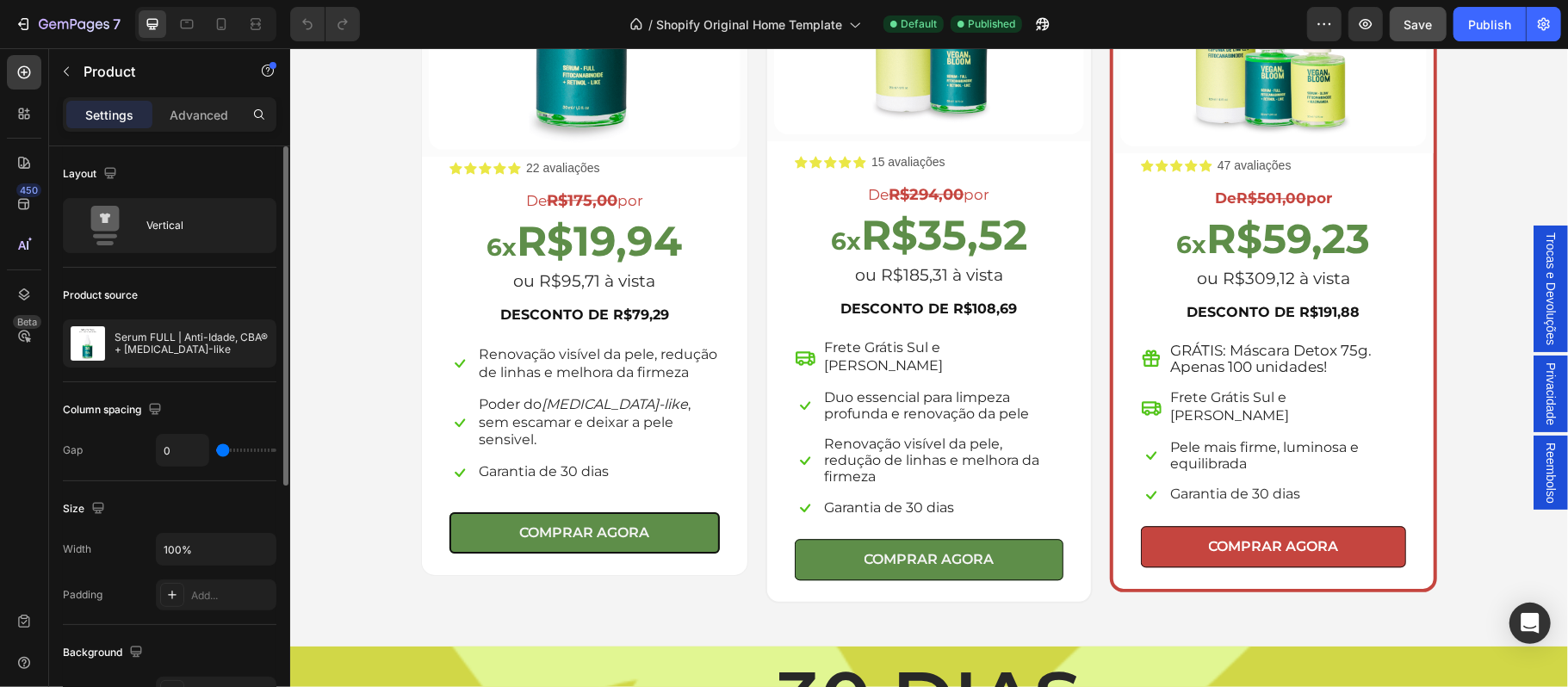
scroll to position [3011, 0]
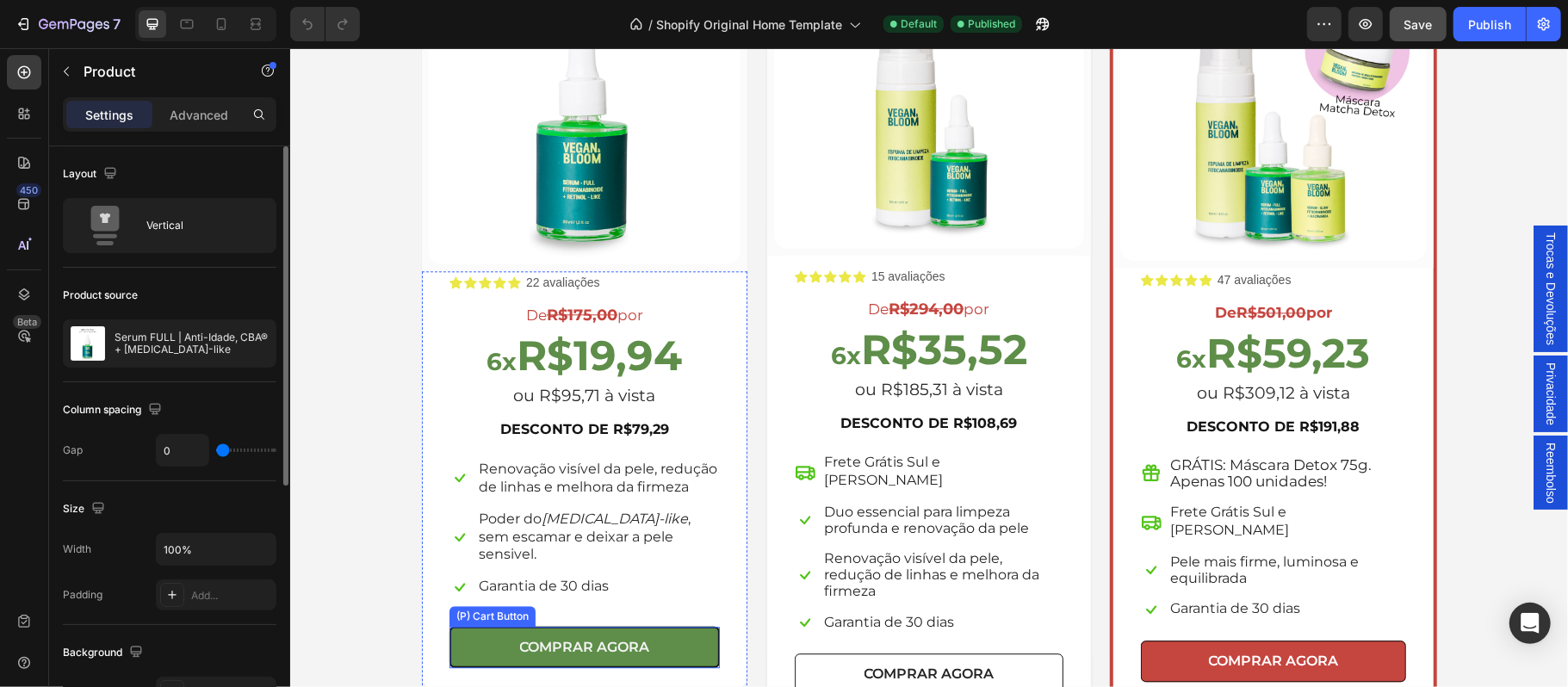
drag, startPoint x: 689, startPoint y: 619, endPoint x: 834, endPoint y: 626, distance: 145.2
click at [689, 626] on button "COMPRAR AGORA" at bounding box center [583, 646] width 270 height 41
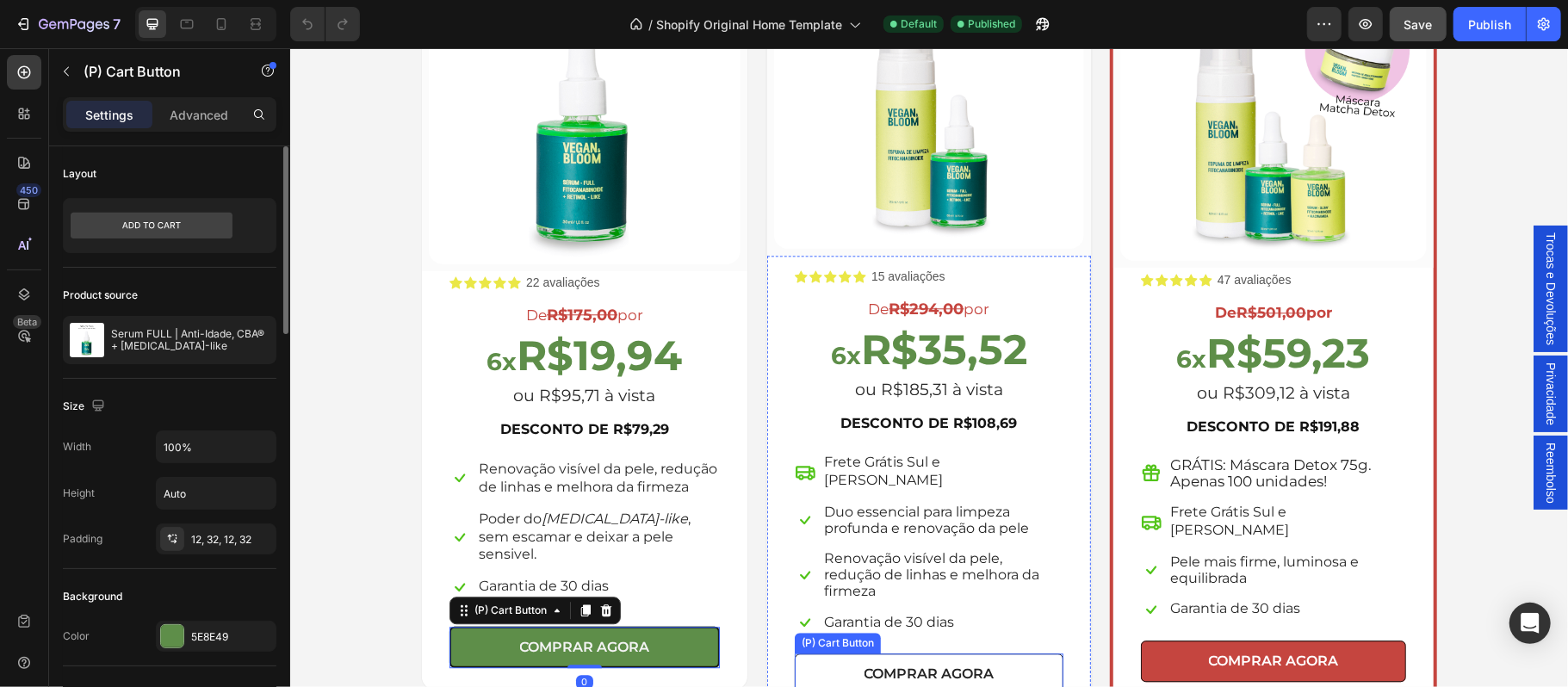
click at [823, 652] on button "COMPRAR AGORA" at bounding box center [928, 672] width 268 height 41
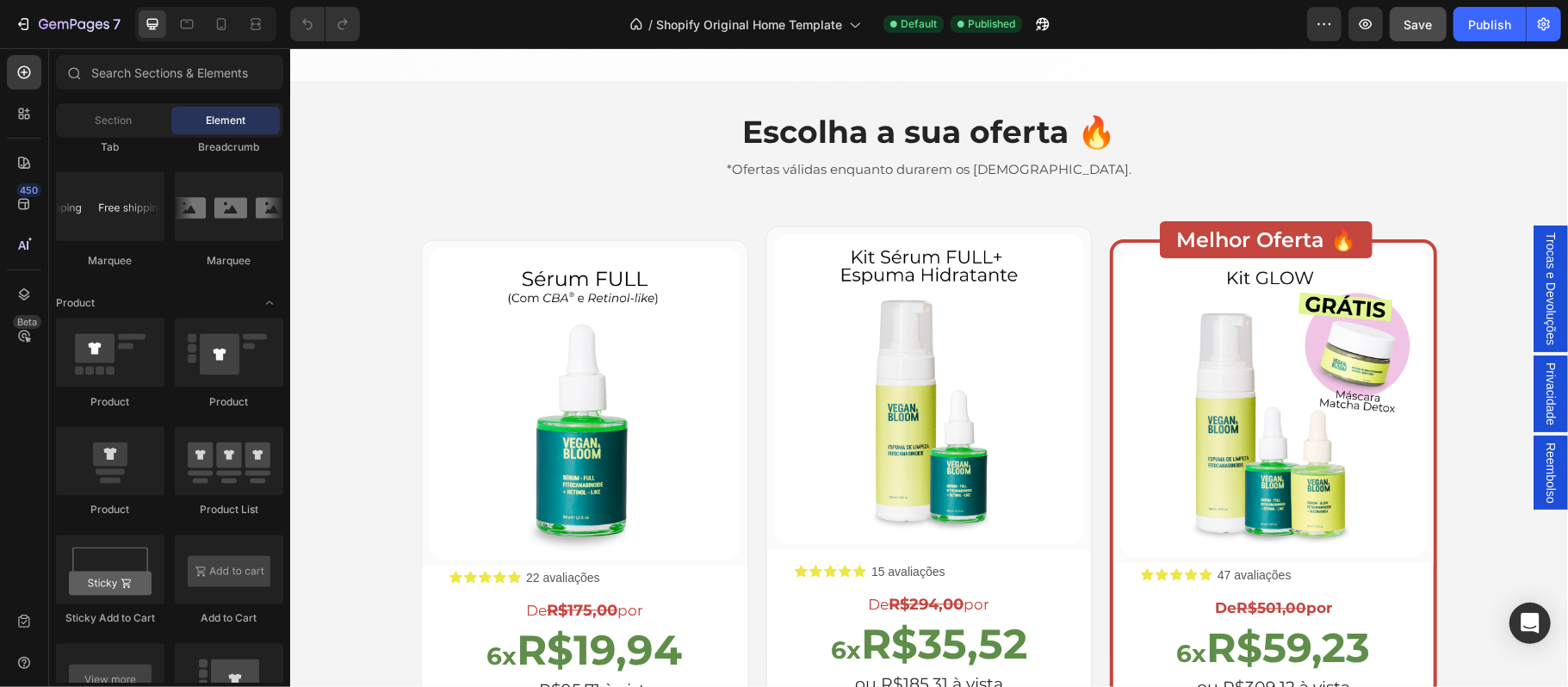
scroll to position [2907, 0]
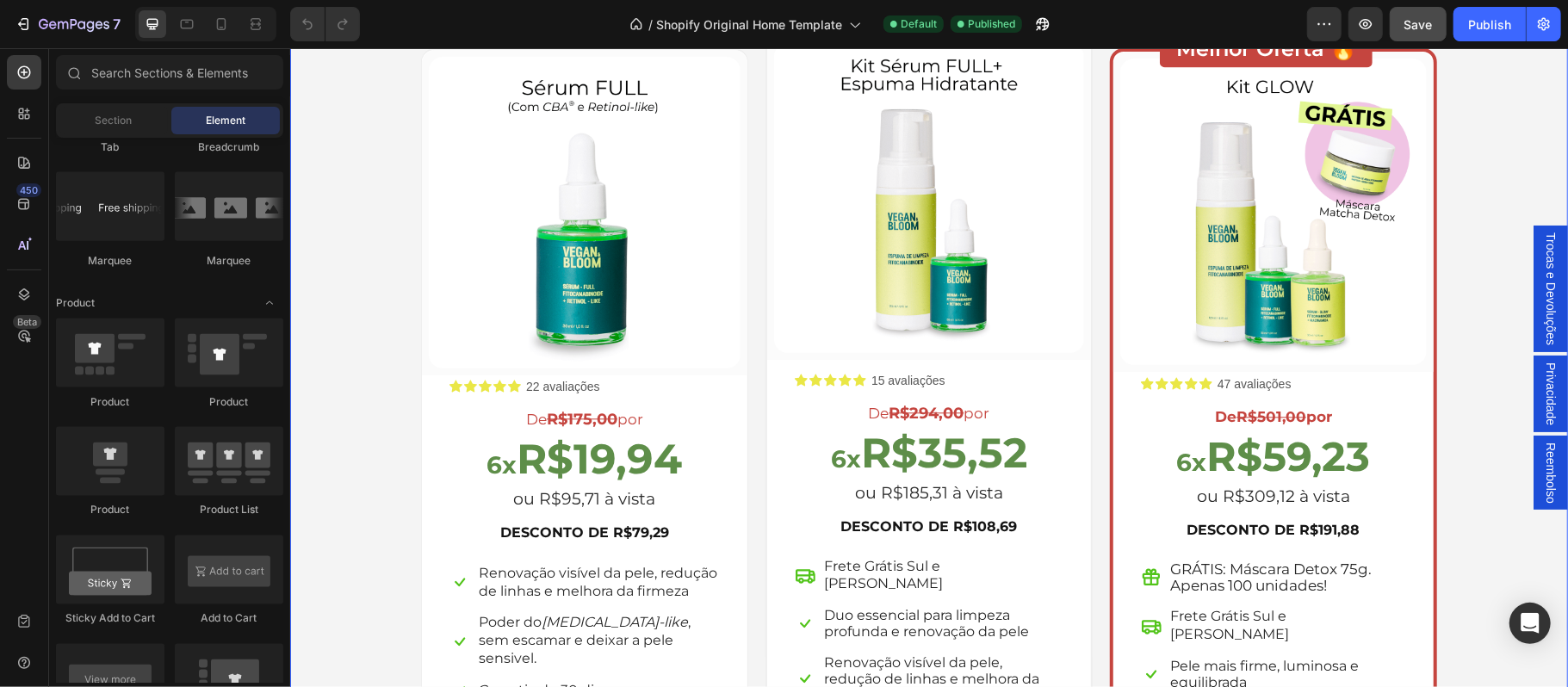
click at [365, 177] on div "Escolha a sua oferta 🔥 Heading *Ofertas válidas enquanto durarem os estoques. T…" at bounding box center [928, 368] width 1252 height 907
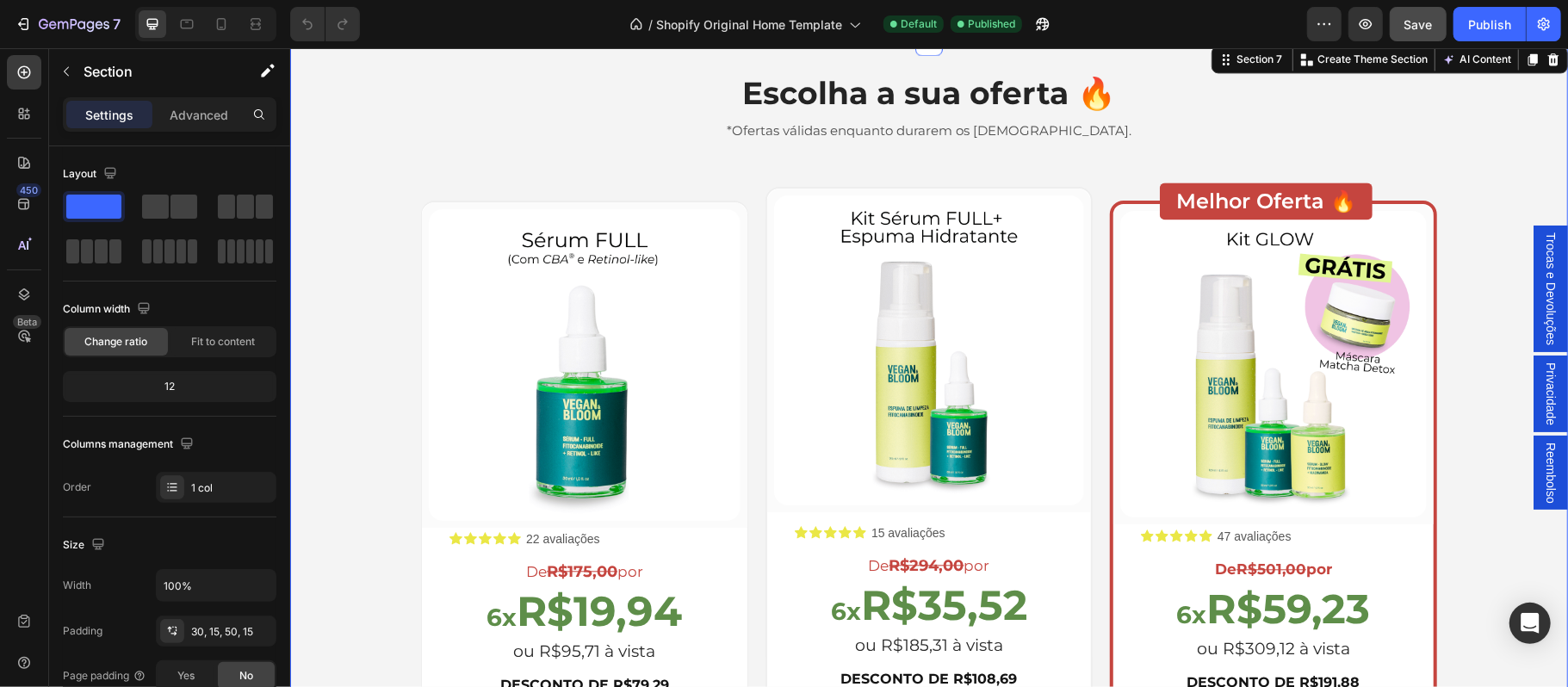
scroll to position [2601, 0]
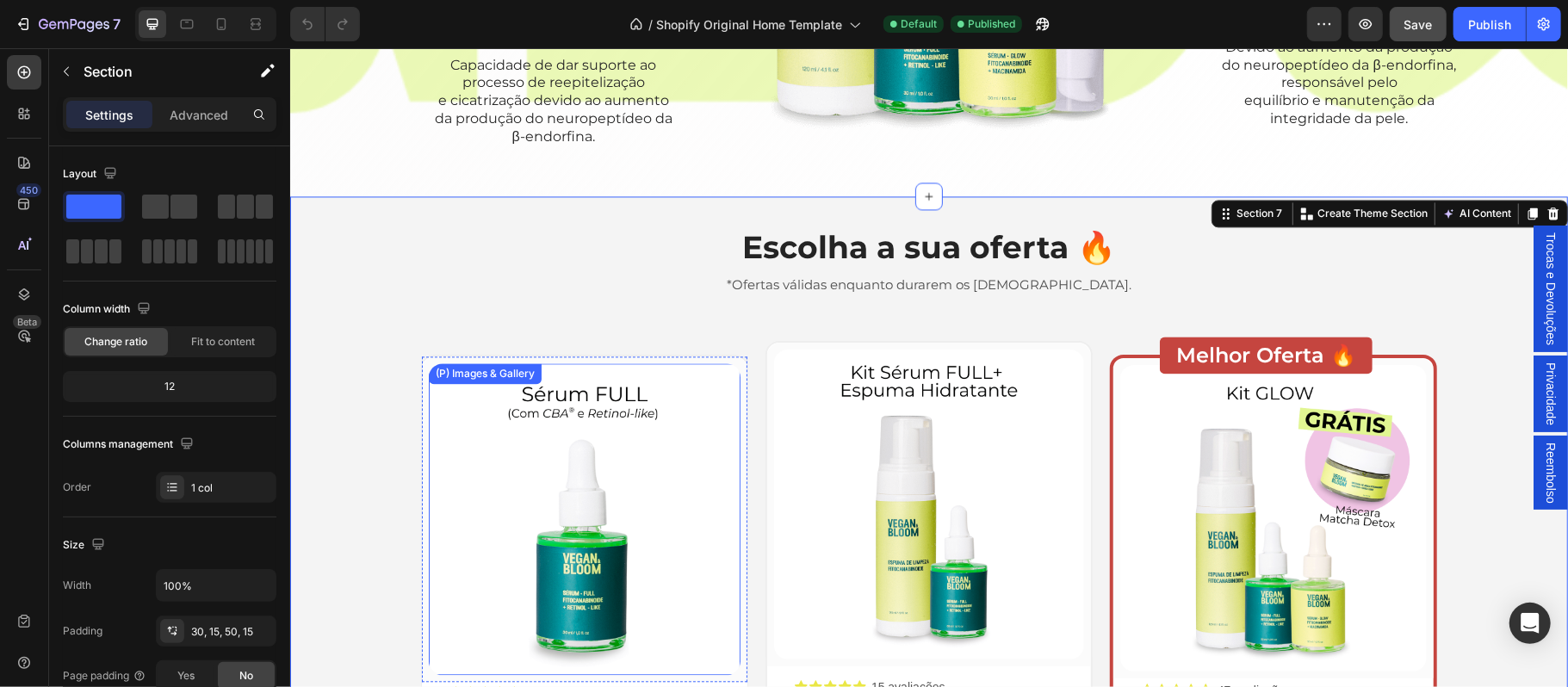
click at [503, 364] on div "(P) Images & Gallery" at bounding box center [484, 372] width 113 height 20
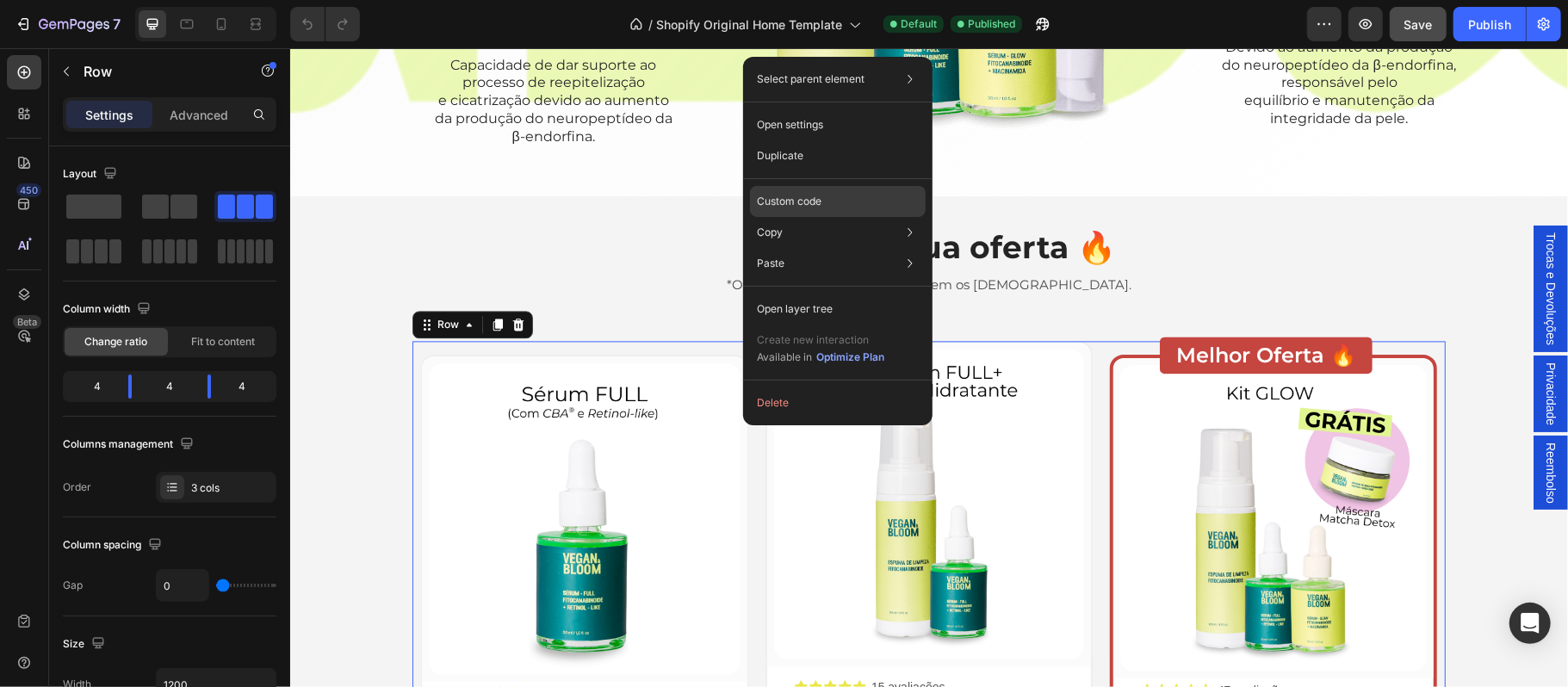
click at [823, 203] on div "Custom code" at bounding box center [838, 201] width 176 height 31
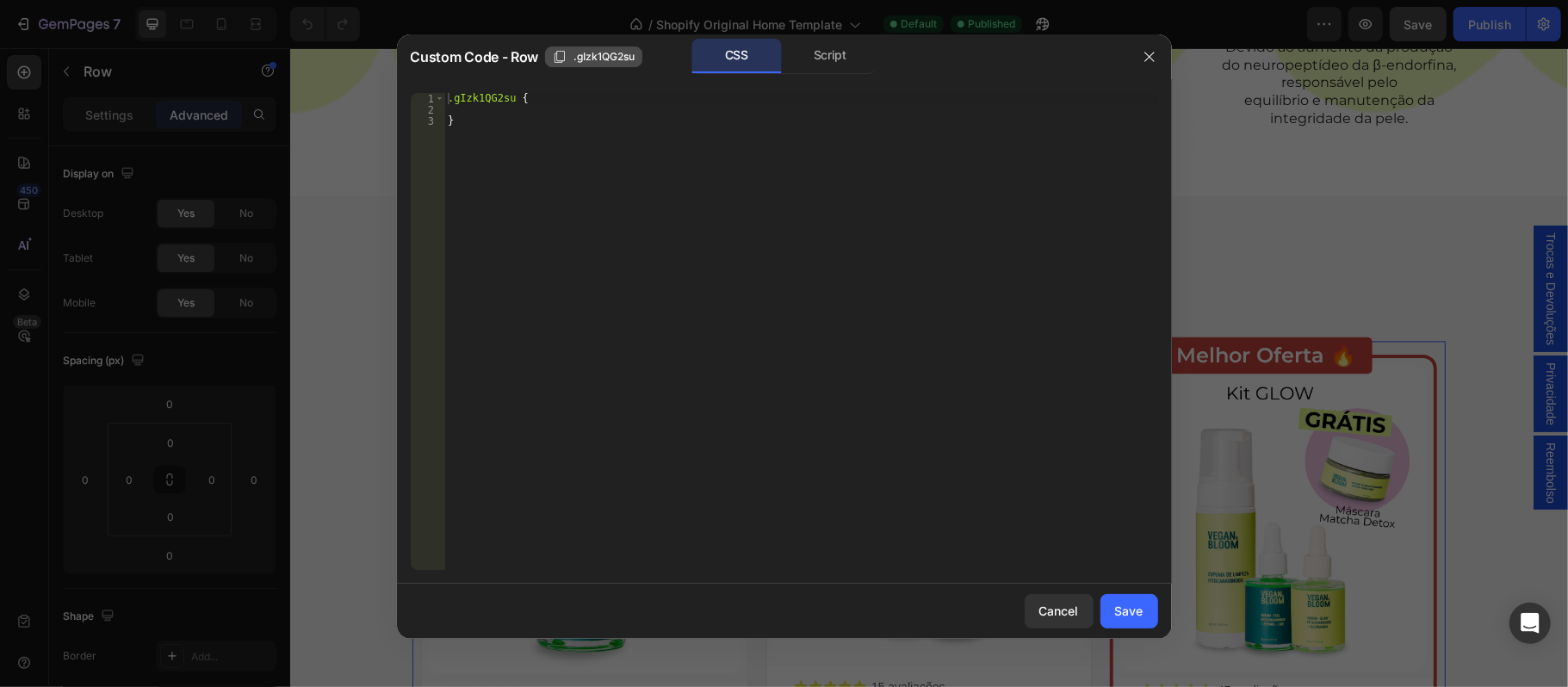
click at [594, 59] on span ".gIzk1QG2su" at bounding box center [603, 57] width 62 height 16
click at [1115, 614] on div "Save" at bounding box center [1129, 610] width 28 height 19
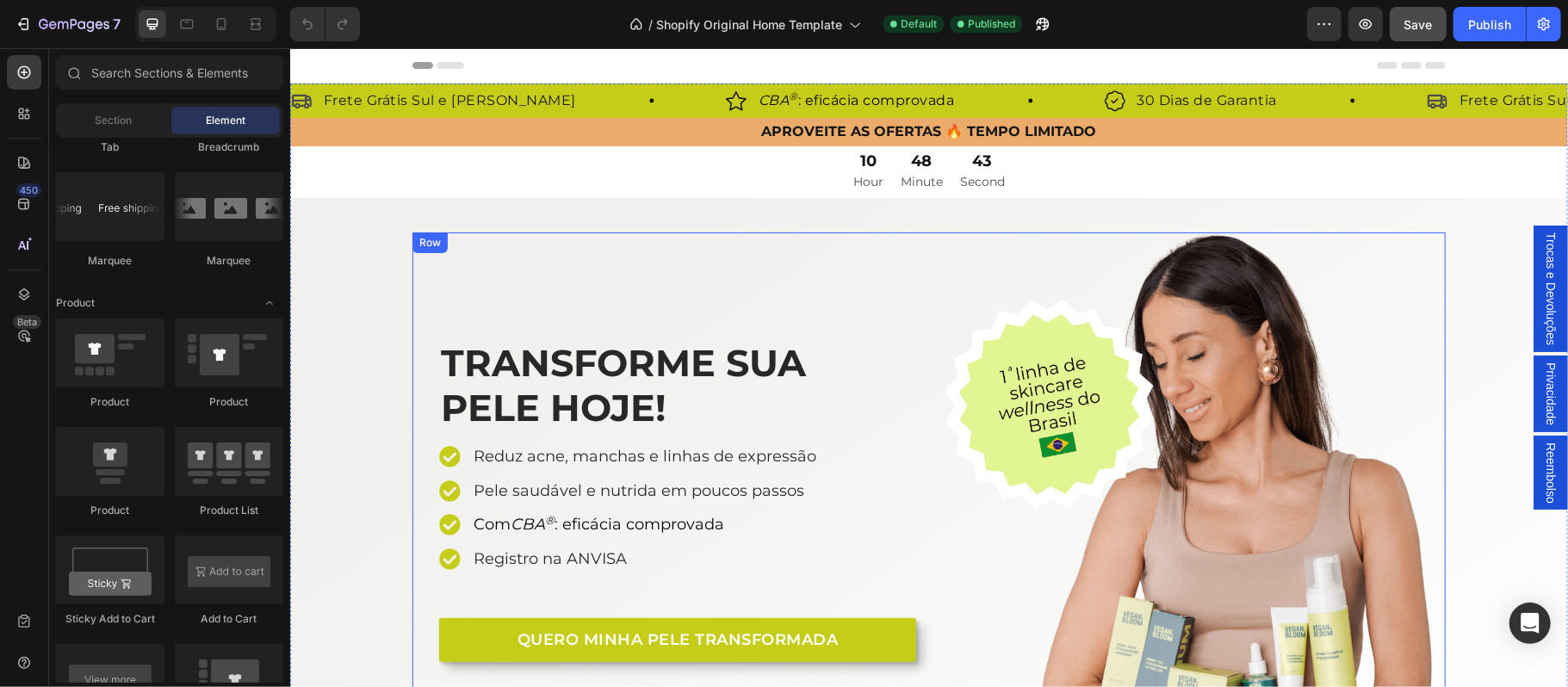
scroll to position [229, 0]
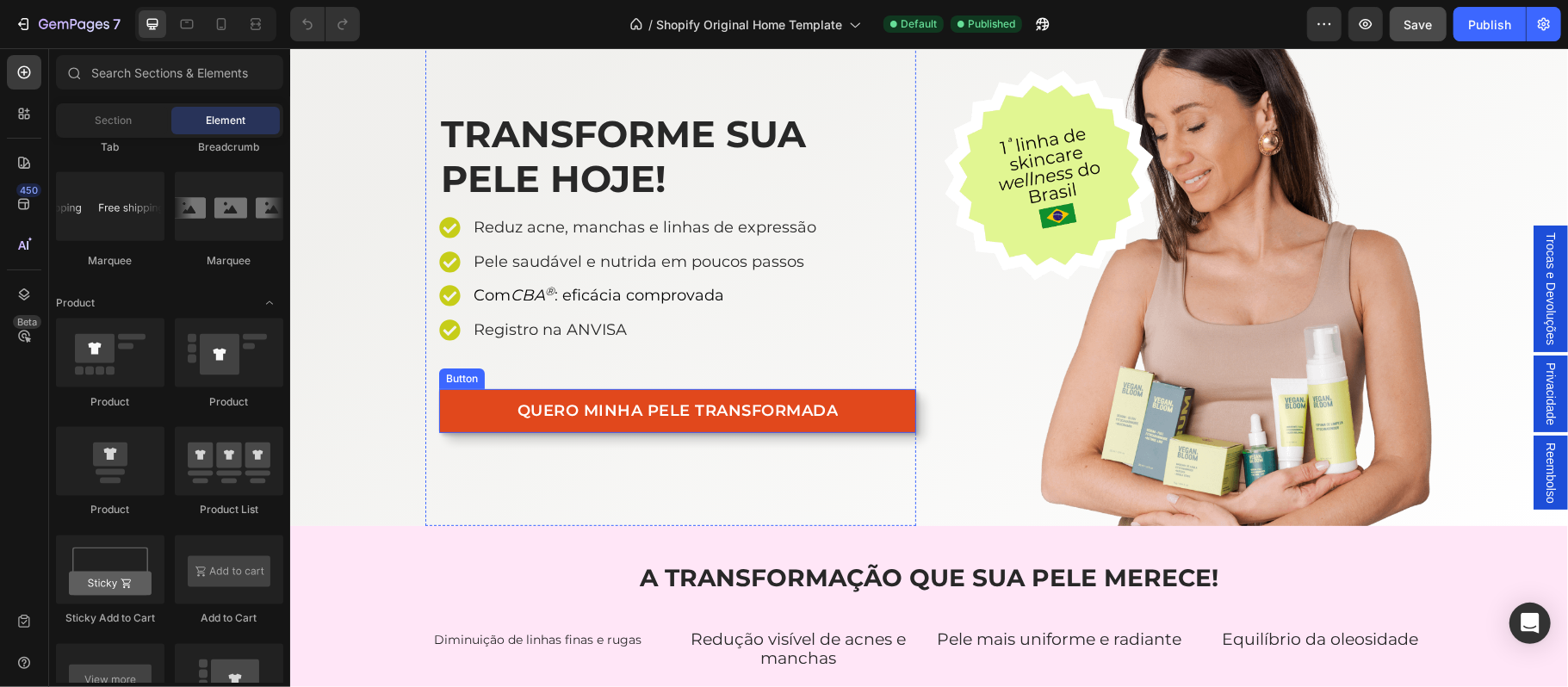
click at [458, 410] on link "QUERO MINHA PELE TRANSFORMADA" at bounding box center [677, 410] width 477 height 44
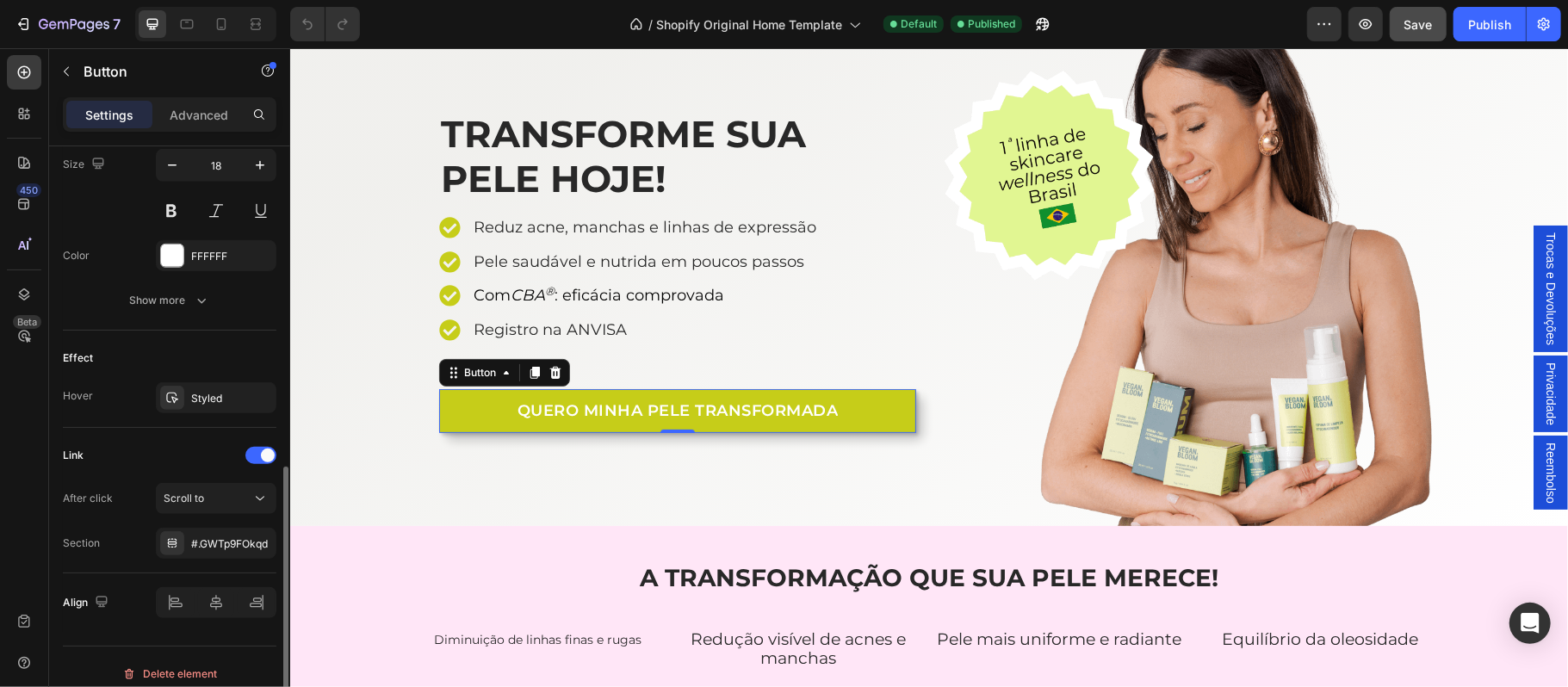
scroll to position [738, 0]
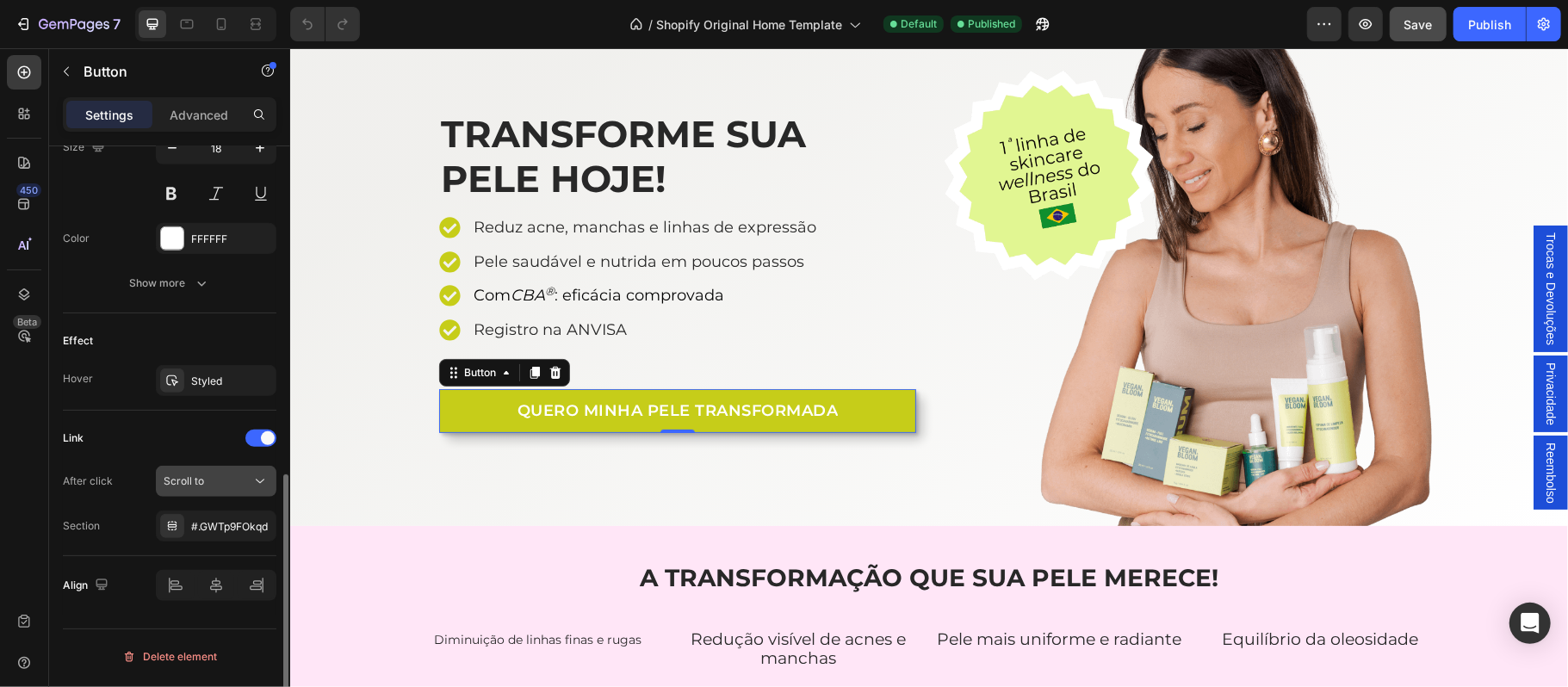
click at [231, 487] on div "Scroll to" at bounding box center [208, 481] width 88 height 16
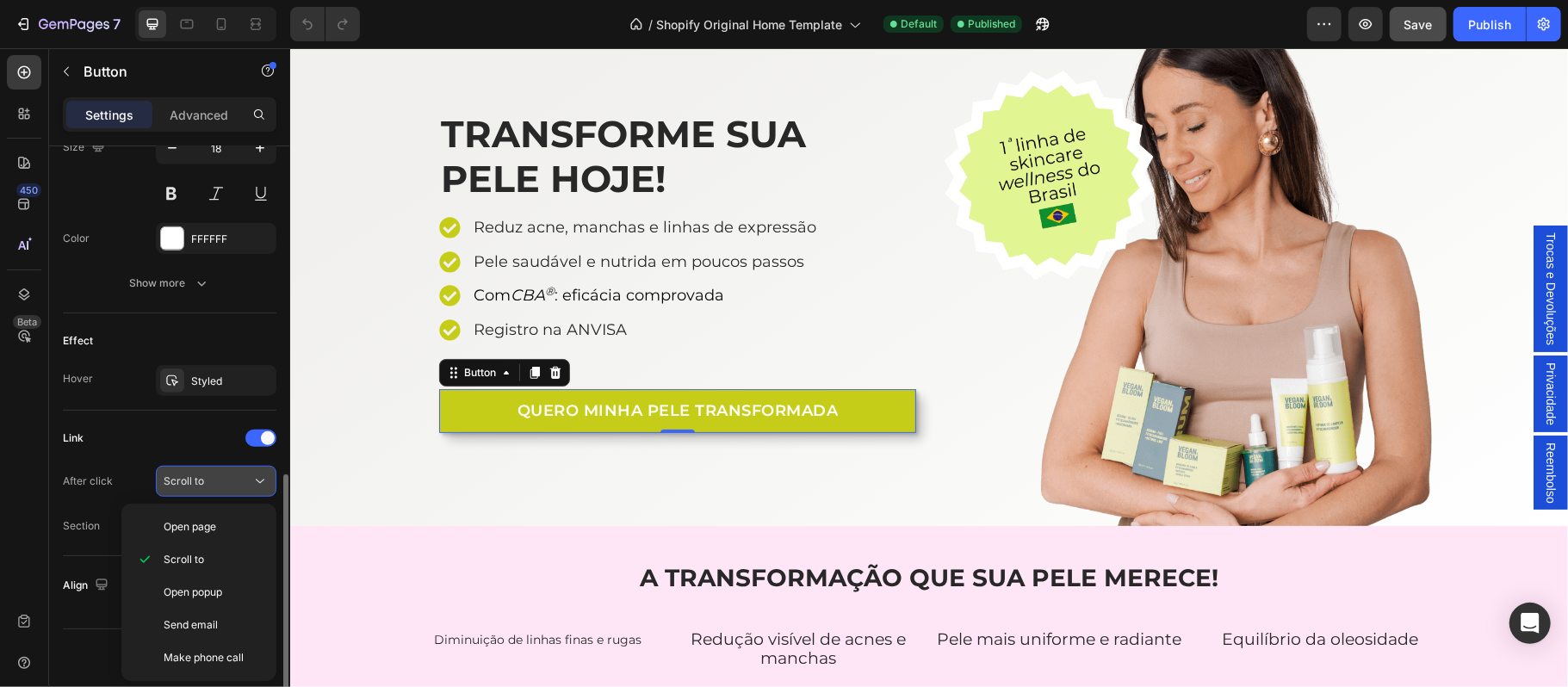
click at [231, 487] on div "Scroll to" at bounding box center [208, 481] width 88 height 16
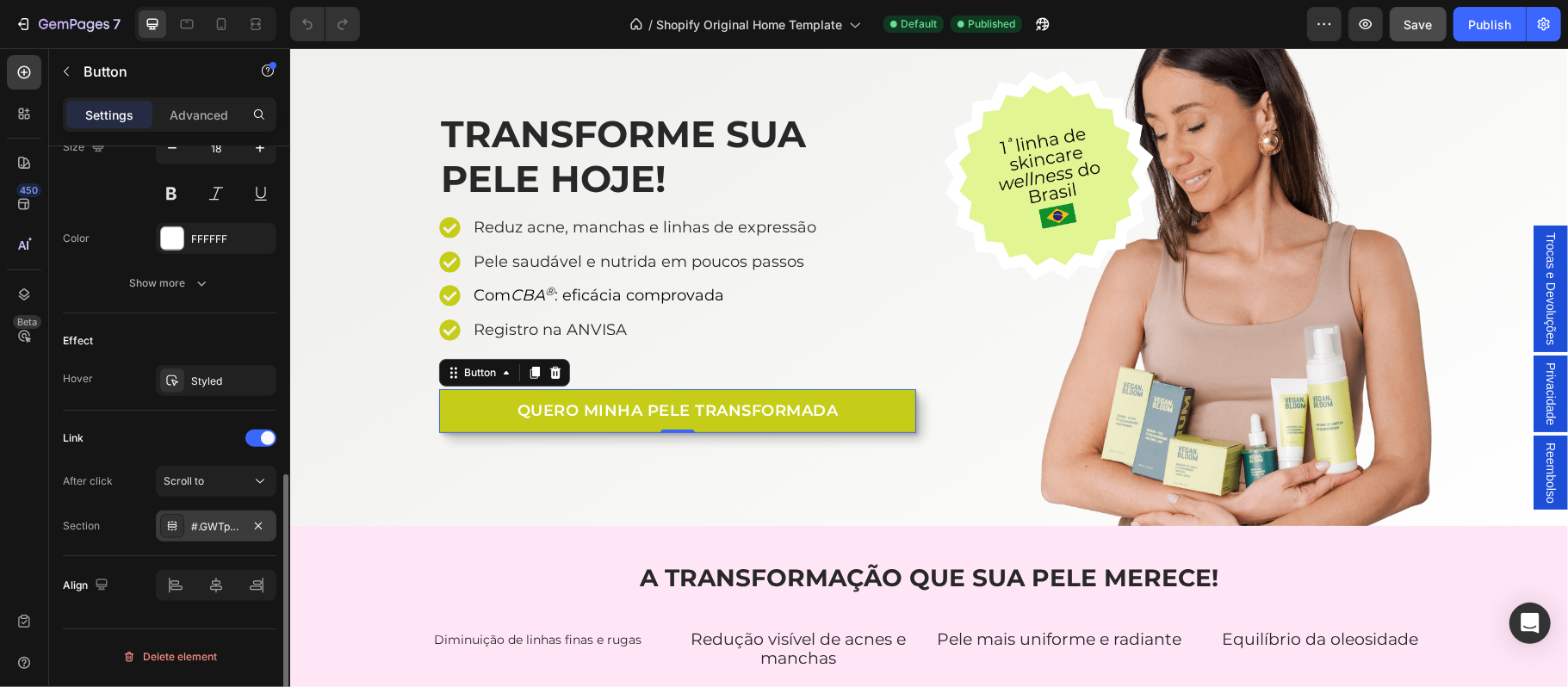
click at [208, 524] on div "#.GWTp9FOkqd" at bounding box center [216, 527] width 50 height 16
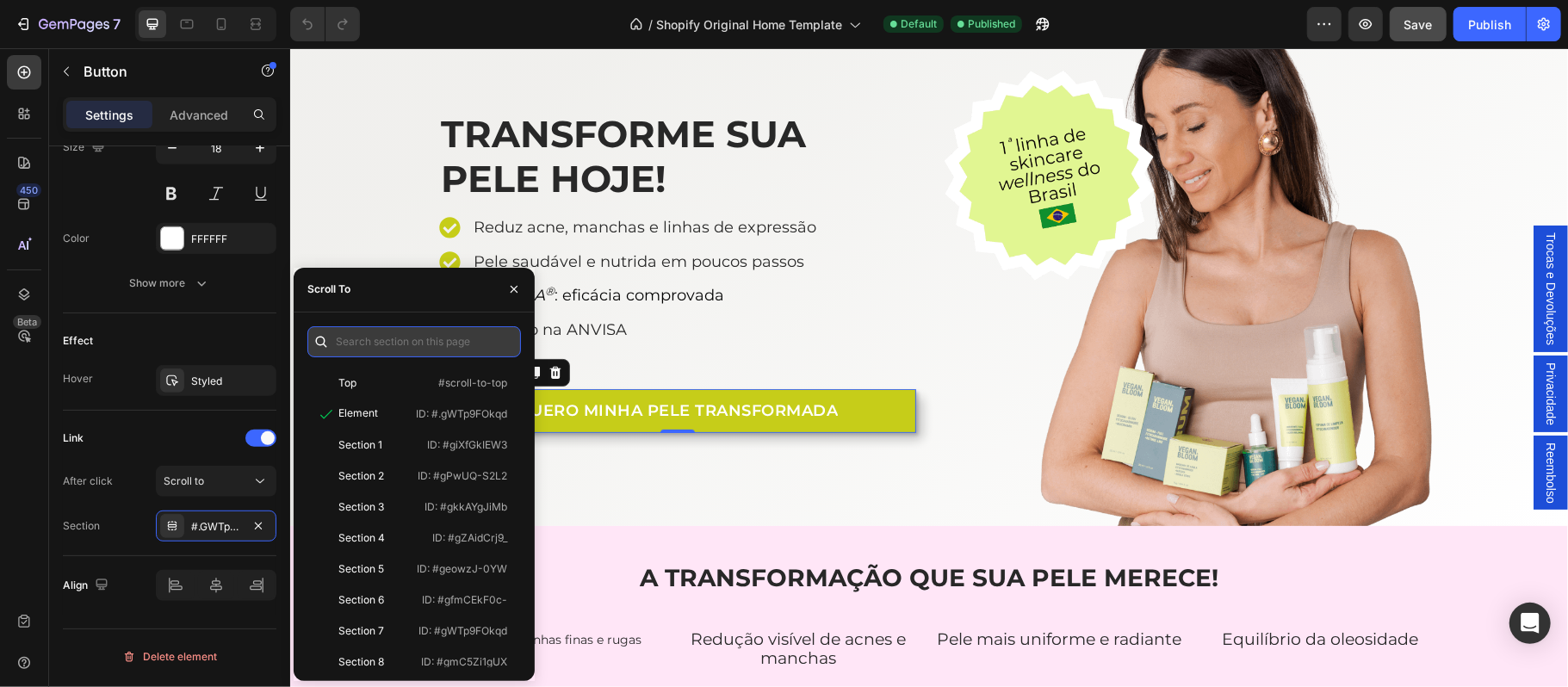
click at [380, 334] on input "text" at bounding box center [414, 342] width 214 height 31
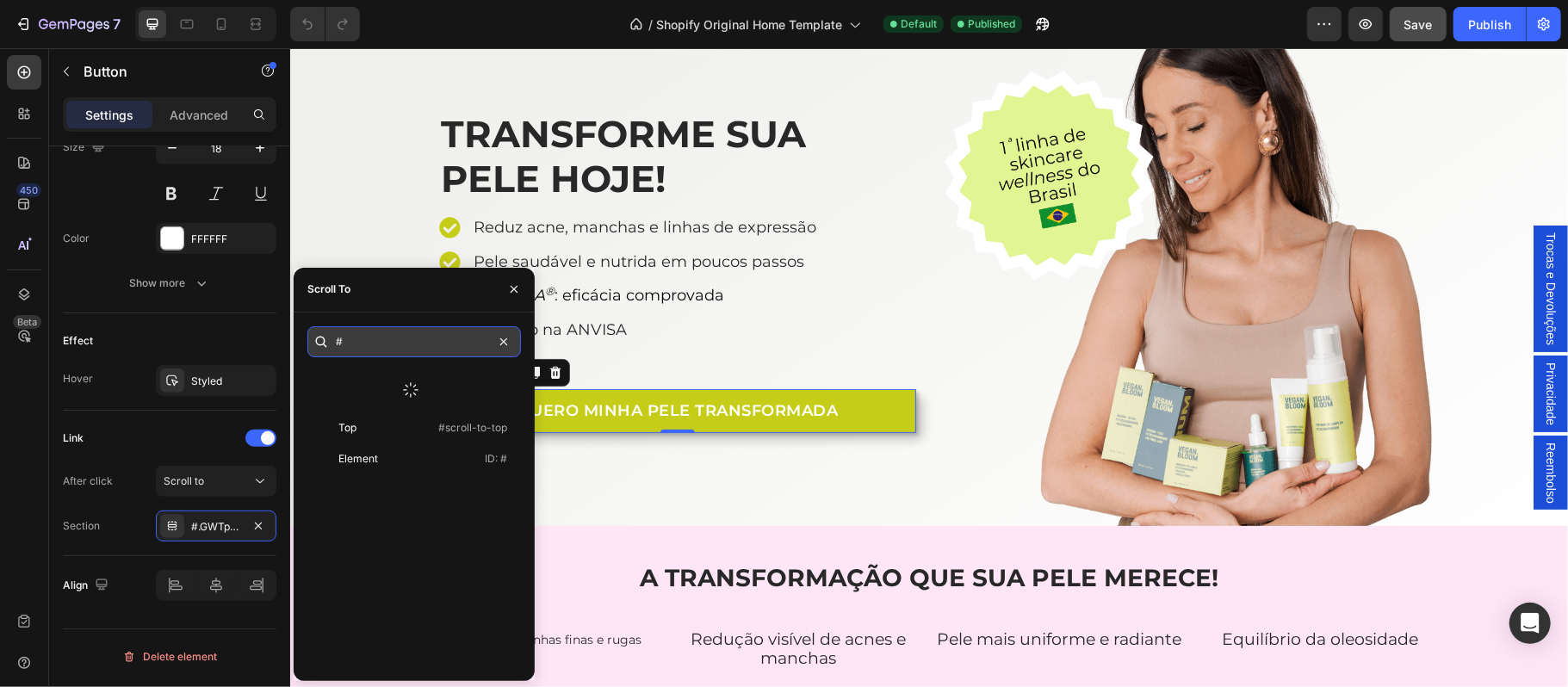
paste input ".gIzk1QG2su"
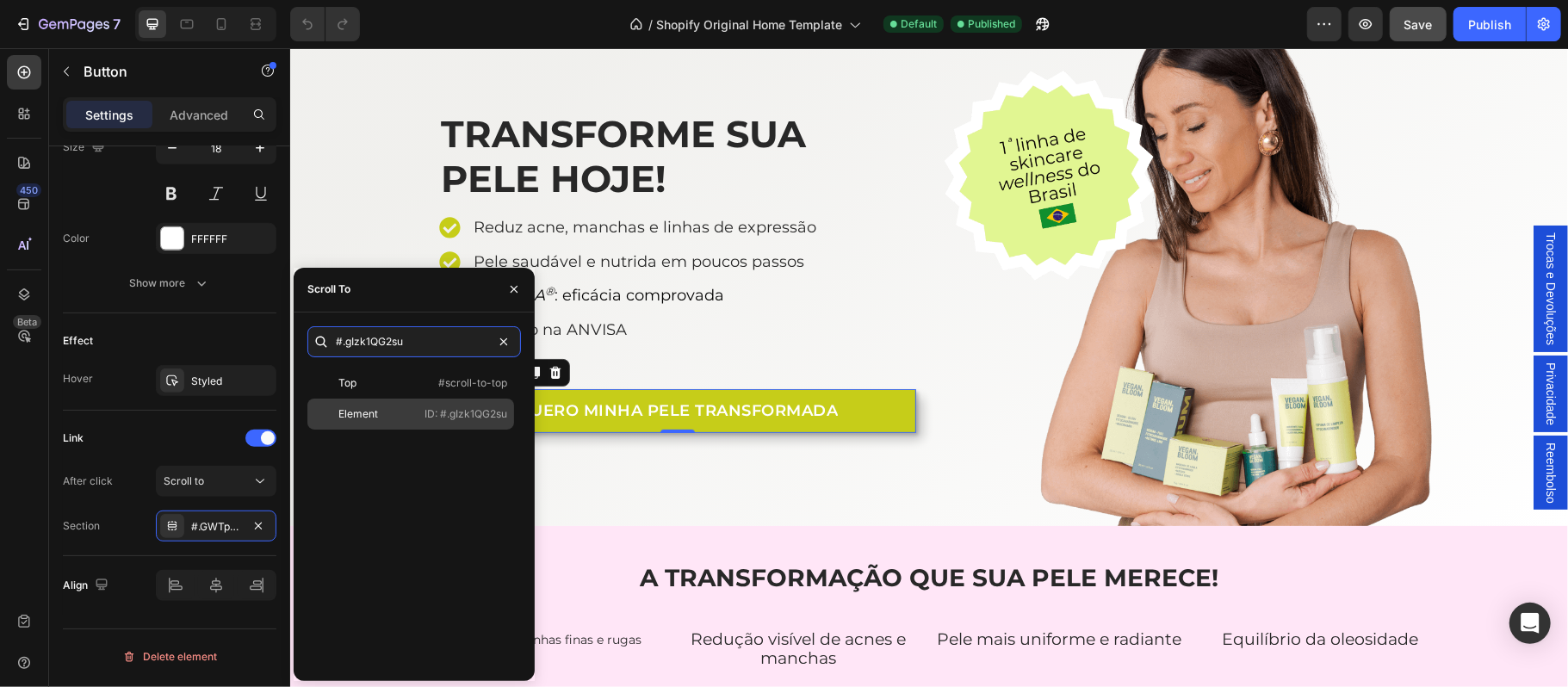
type input "#.gIzk1QG2su"
click at [470, 413] on p "ID: #.gIzk1QG2su" at bounding box center [466, 414] width 83 height 16
click at [511, 291] on icon "button" at bounding box center [514, 289] width 14 height 14
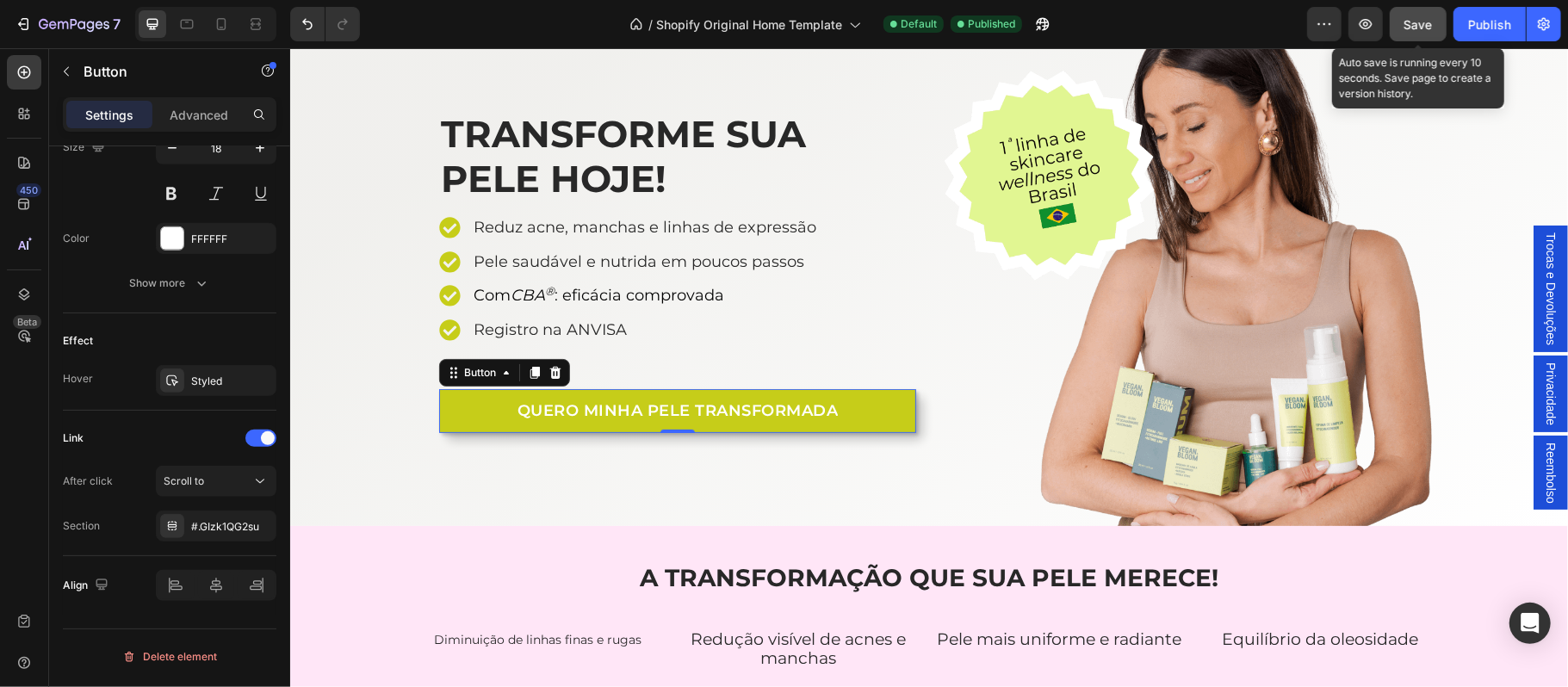
click at [1417, 25] on span "Save" at bounding box center [1418, 24] width 28 height 15
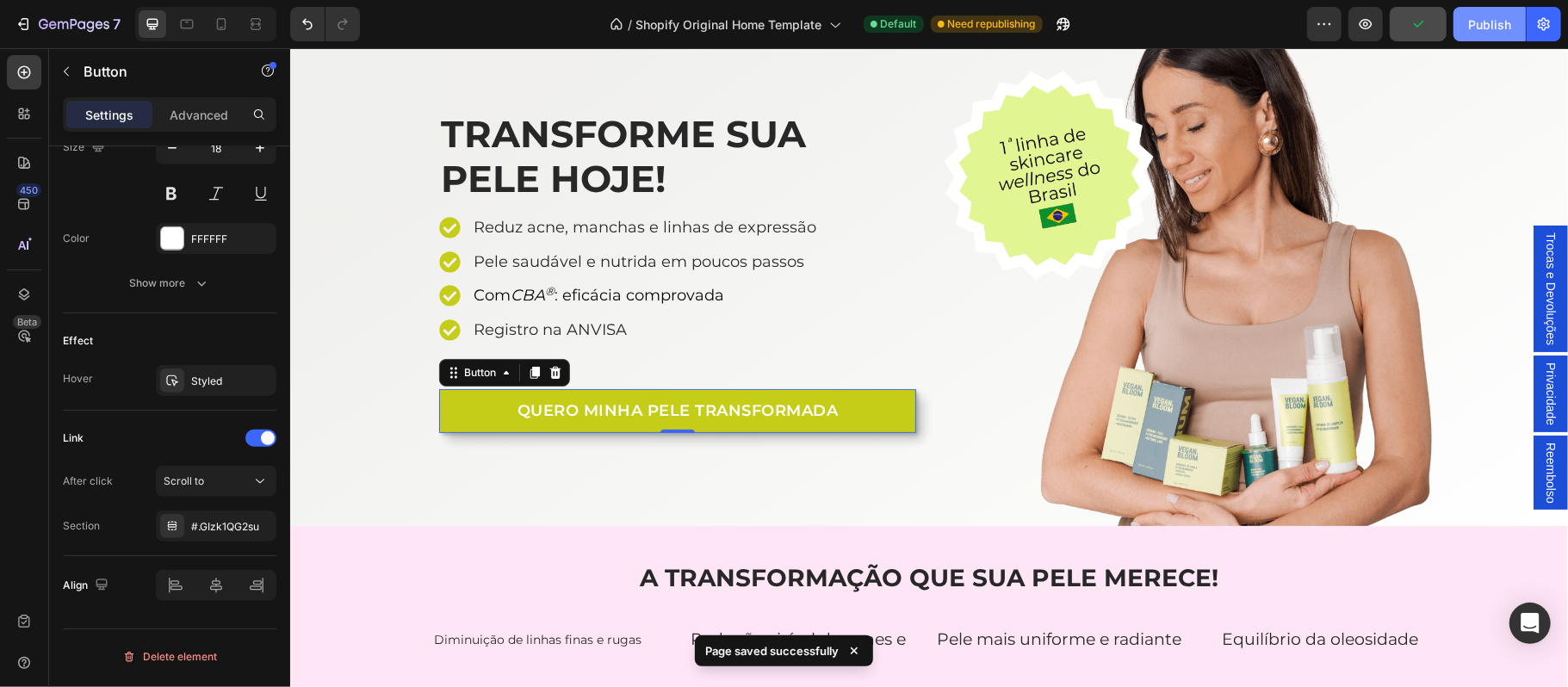
click at [1481, 31] on div "Publish" at bounding box center [1489, 24] width 43 height 19
